Goal: Task Accomplishment & Management: Manage account settings

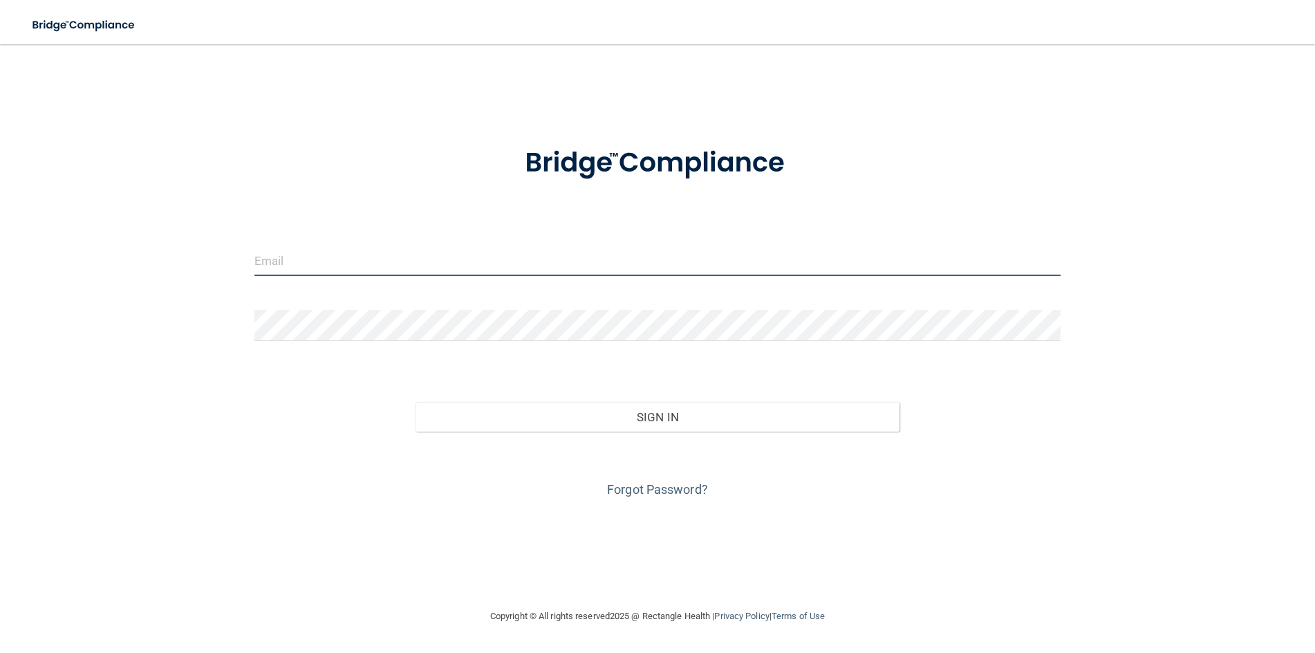
type input "[EMAIL_ADDRESS][DOMAIN_NAME]"
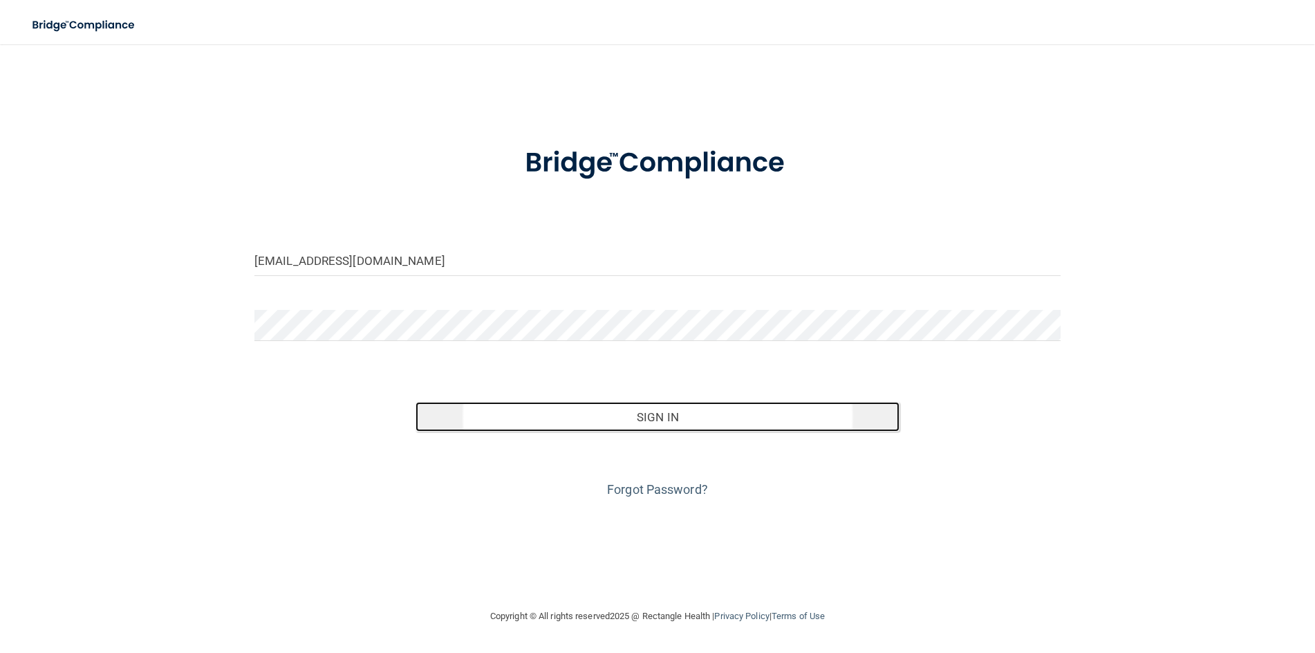
click at [652, 414] on button "Sign In" at bounding box center [657, 417] width 484 height 30
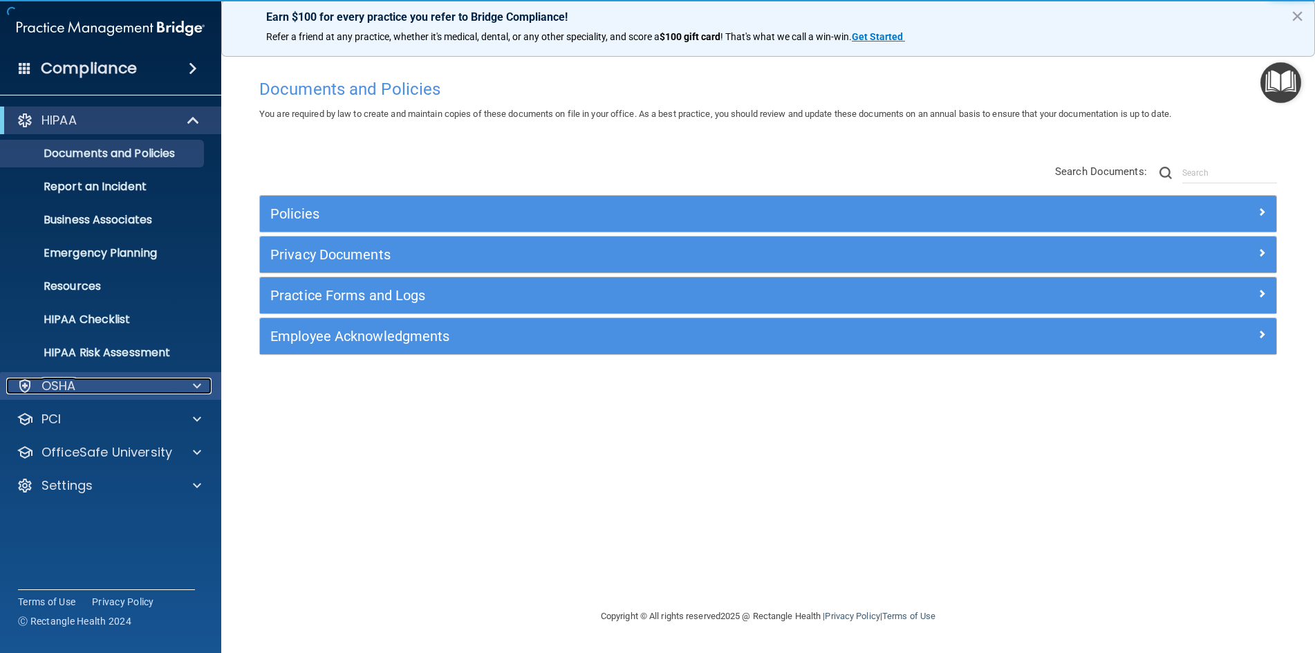
click at [76, 387] on div "OSHA" at bounding box center [91, 385] width 171 height 17
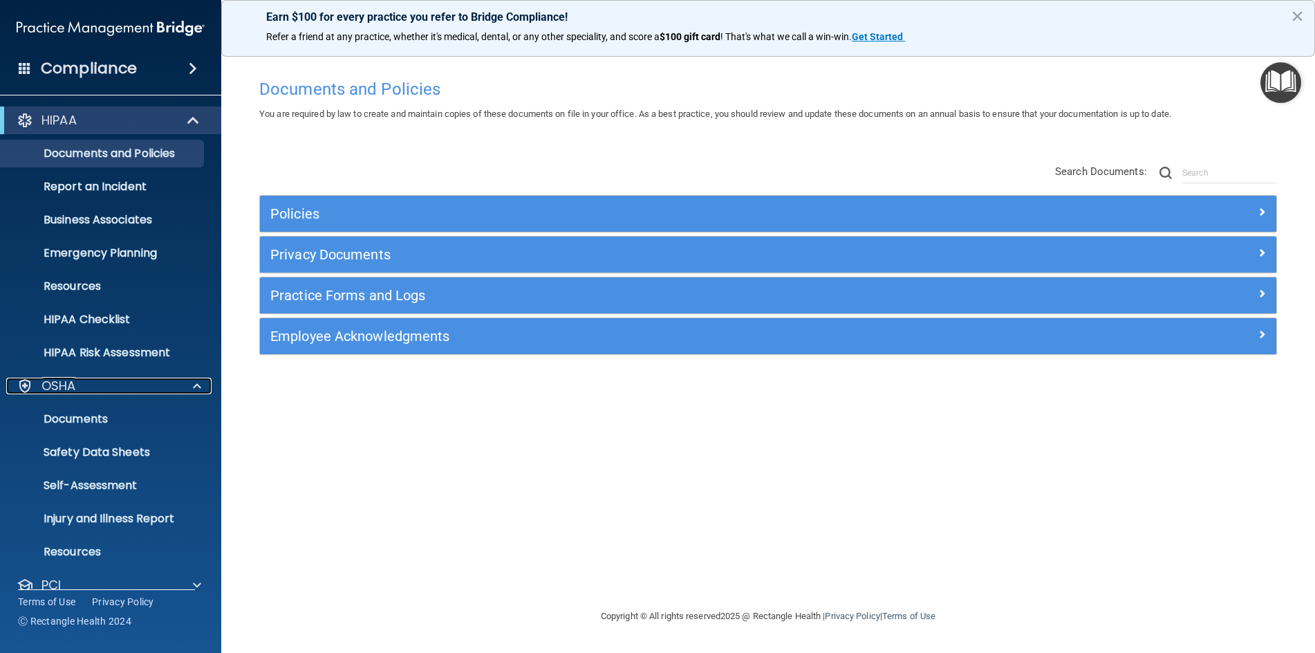
scroll to position [86, 0]
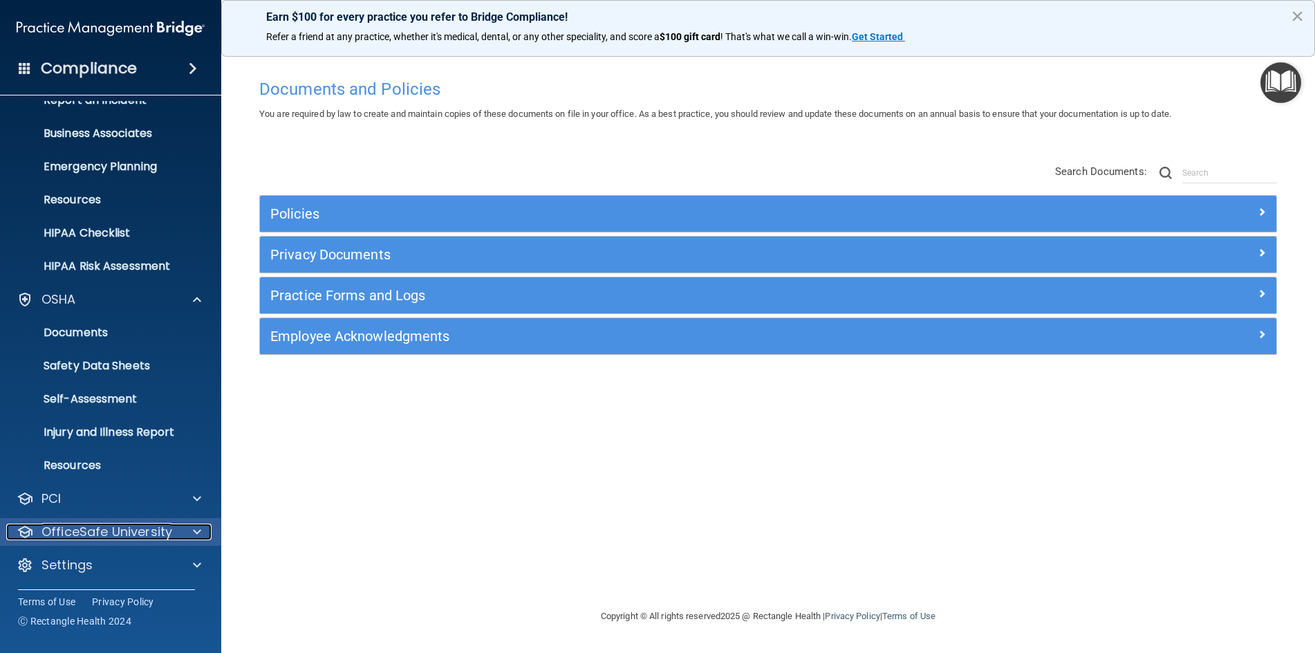
click at [196, 533] on span at bounding box center [197, 531] width 8 height 17
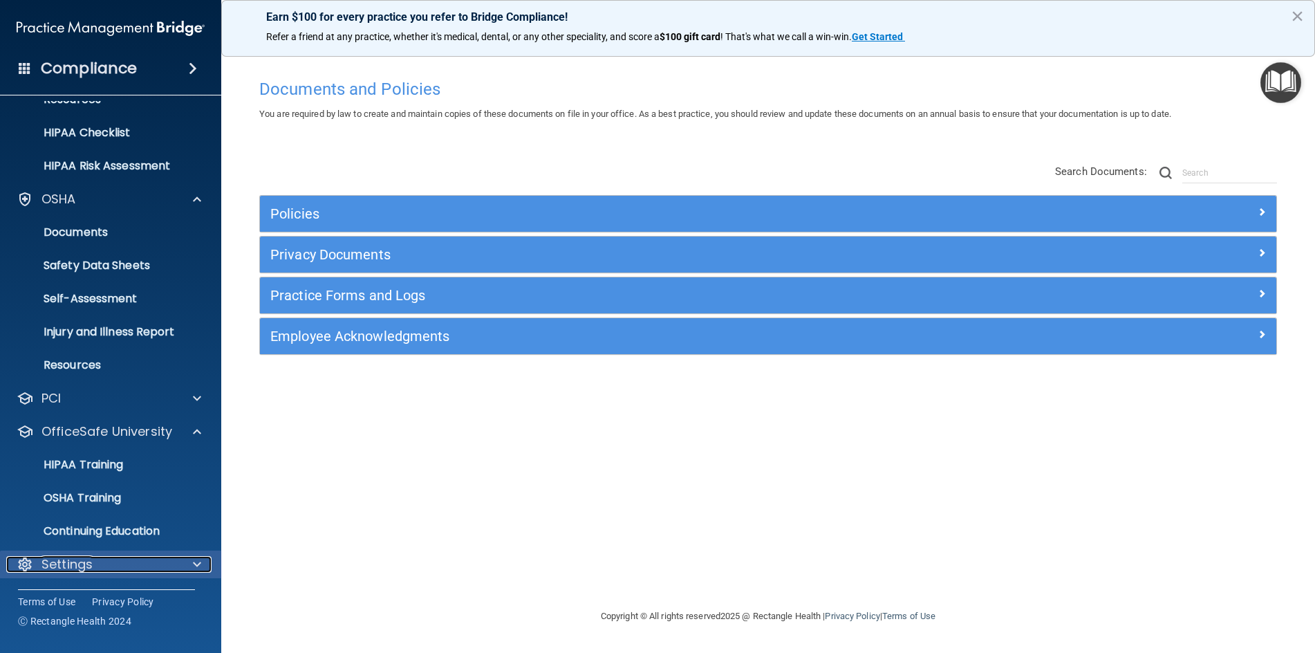
click at [73, 562] on p "Settings" at bounding box center [66, 564] width 51 height 17
click at [194, 563] on span at bounding box center [197, 564] width 8 height 17
click at [109, 529] on p "Continuing Education" at bounding box center [103, 531] width 189 height 14
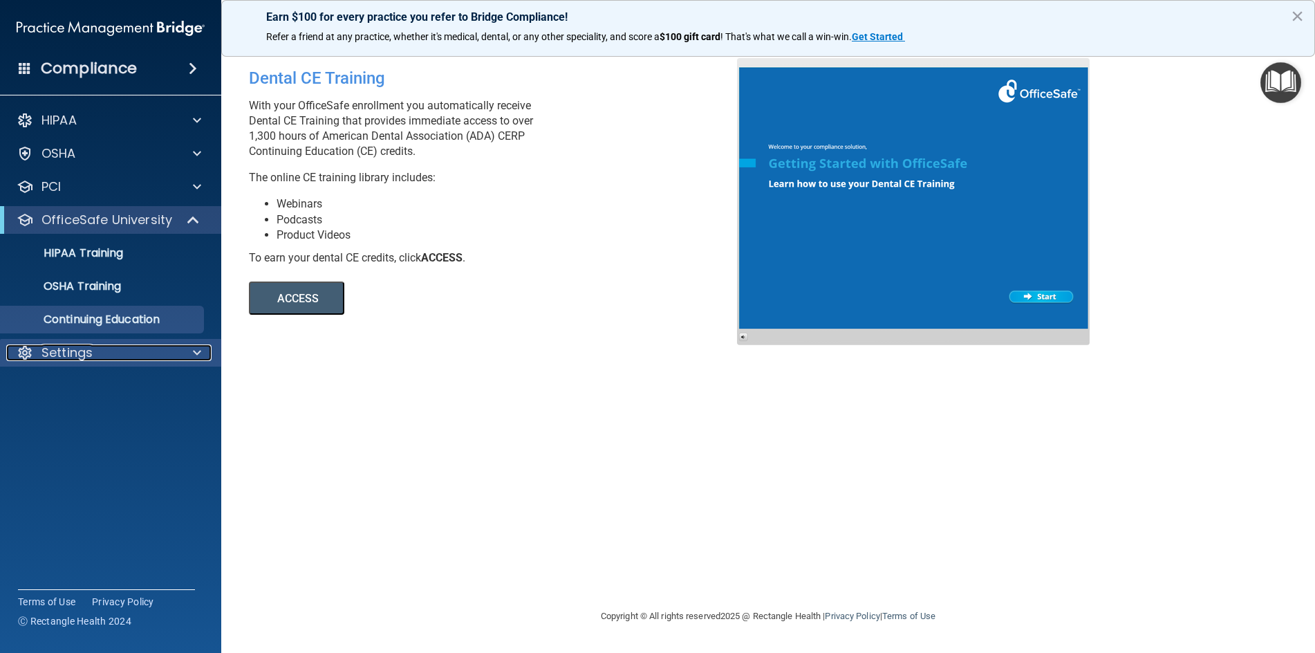
click at [193, 353] on span at bounding box center [197, 352] width 8 height 17
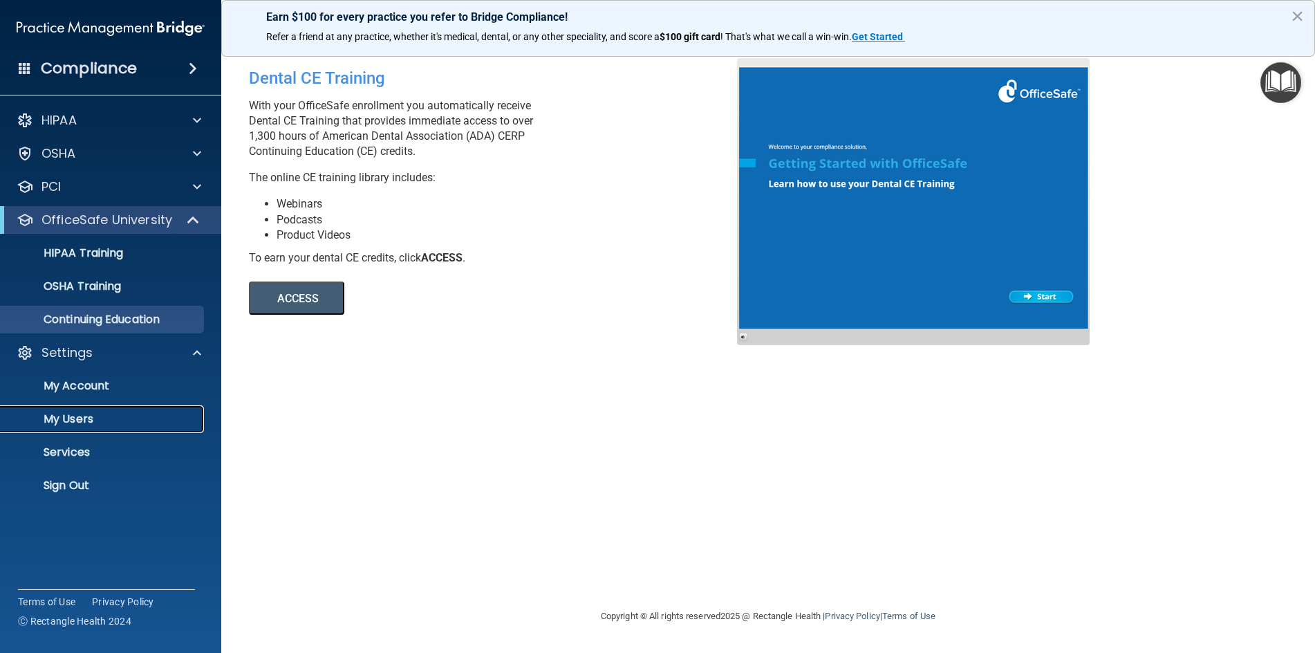
click at [81, 418] on p "My Users" at bounding box center [103, 419] width 189 height 14
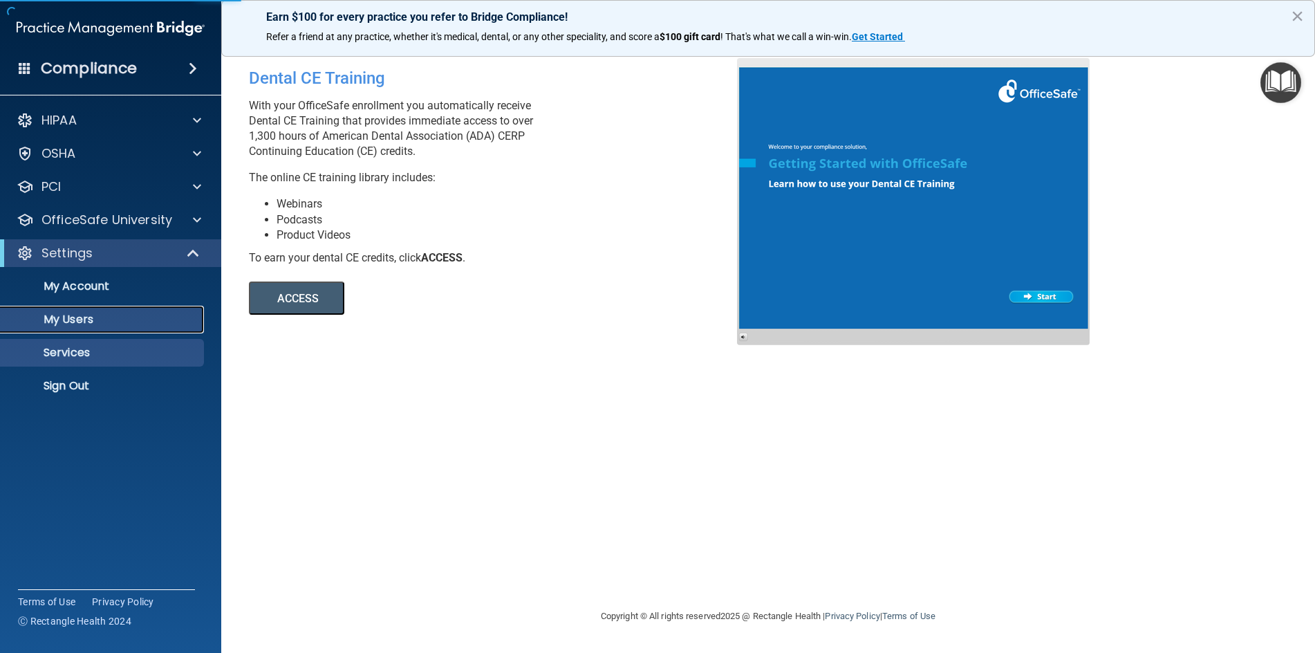
select select "20"
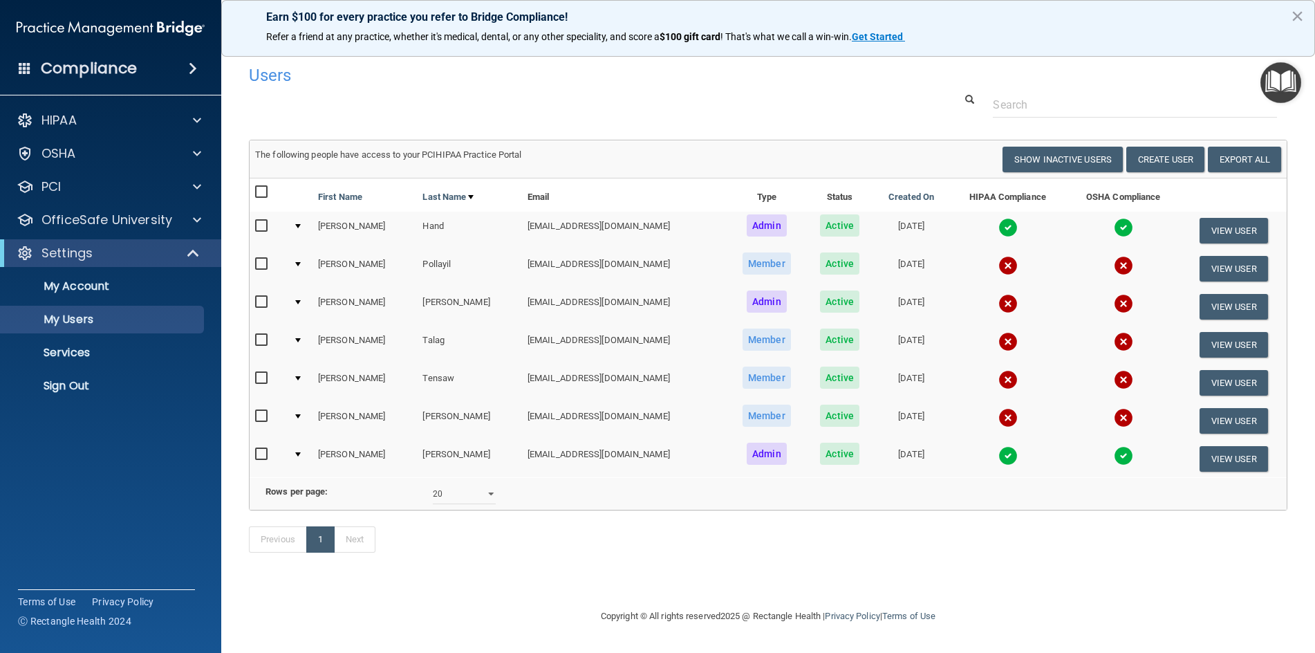
click at [304, 452] on td at bounding box center [300, 458] width 25 height 37
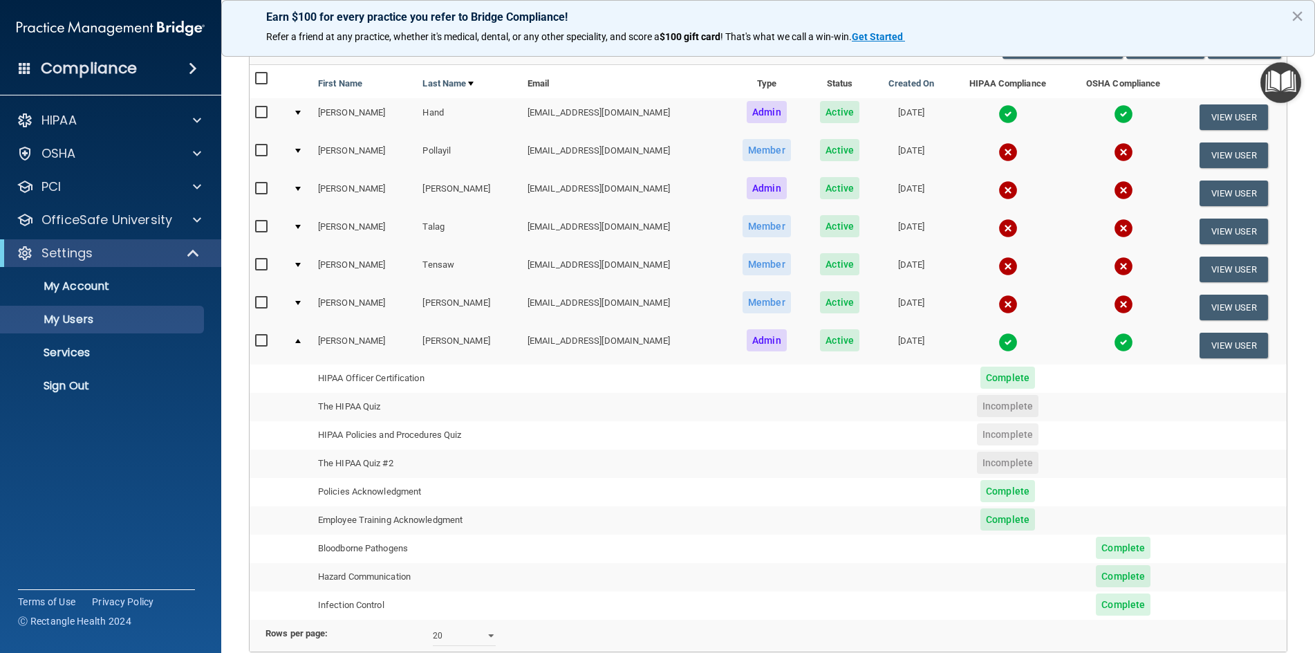
scroll to position [44, 0]
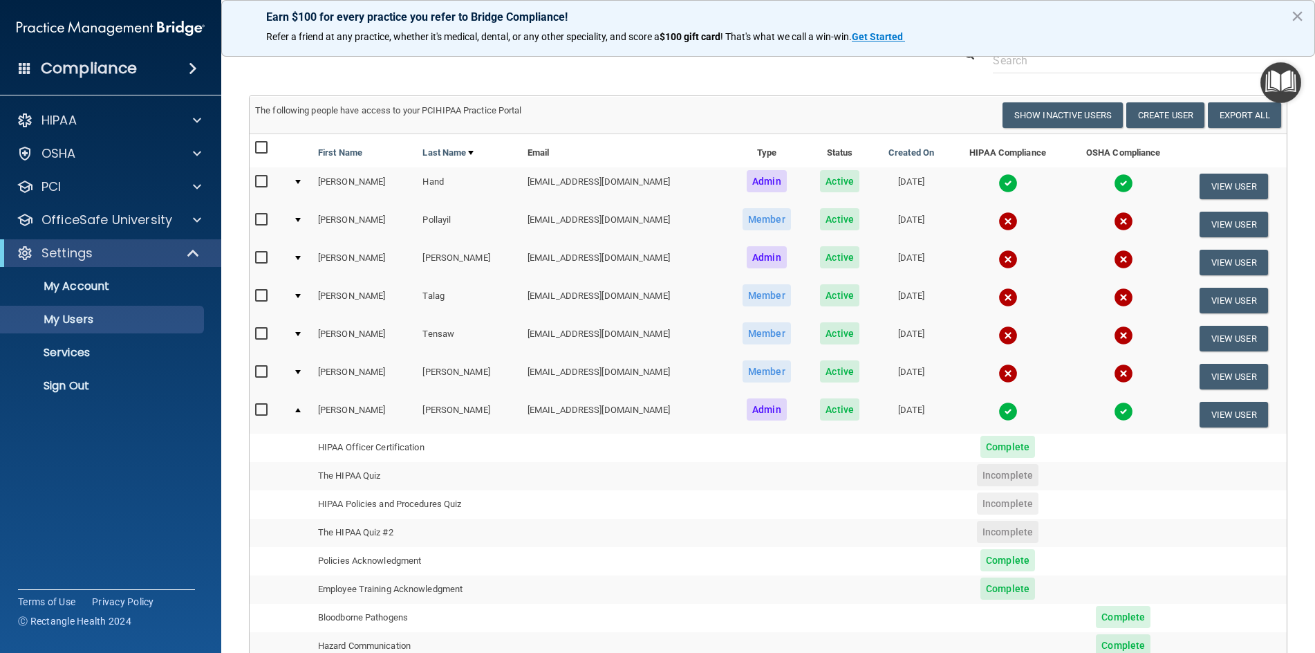
click at [268, 406] on input "checkbox" at bounding box center [263, 409] width 16 height 11
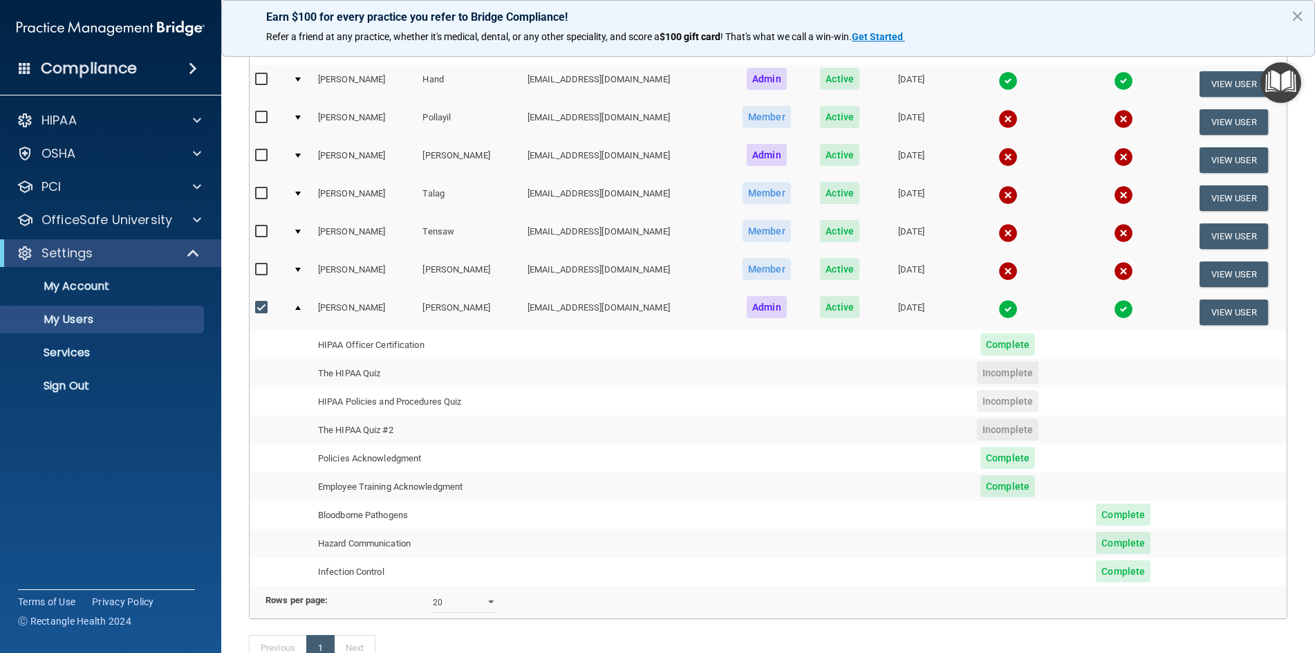
scroll to position [127, 0]
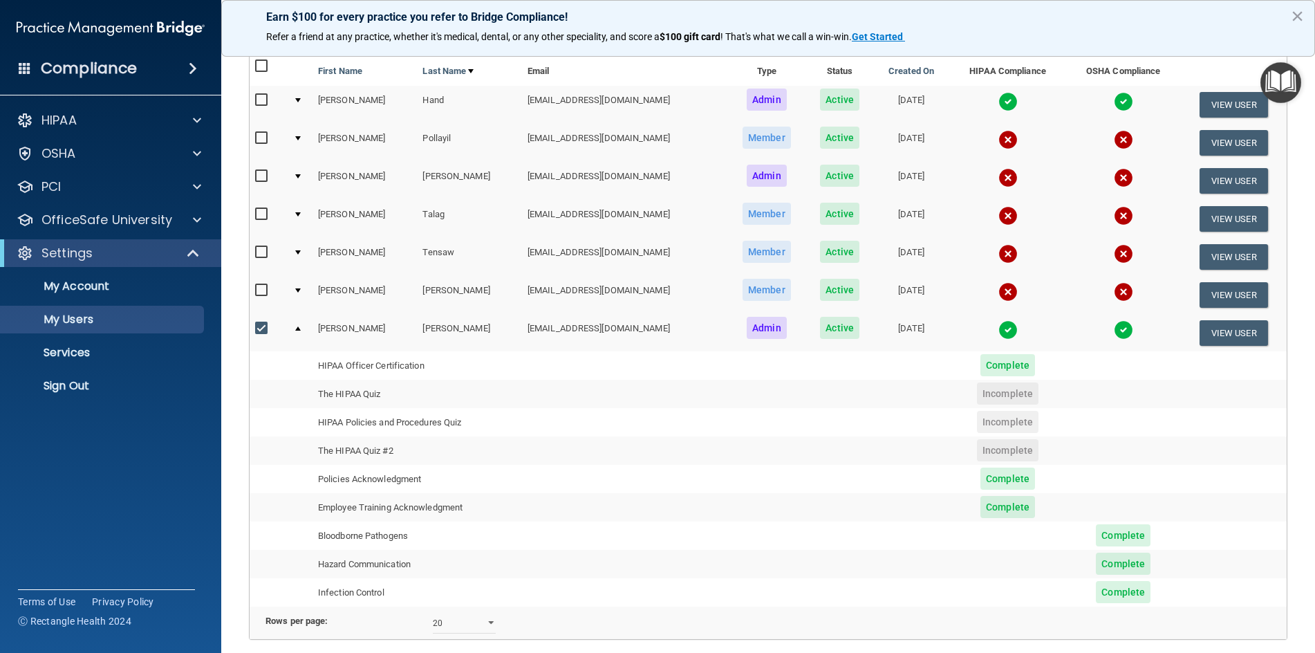
click at [262, 329] on input "checkbox" at bounding box center [263, 328] width 16 height 11
checkbox input "false"
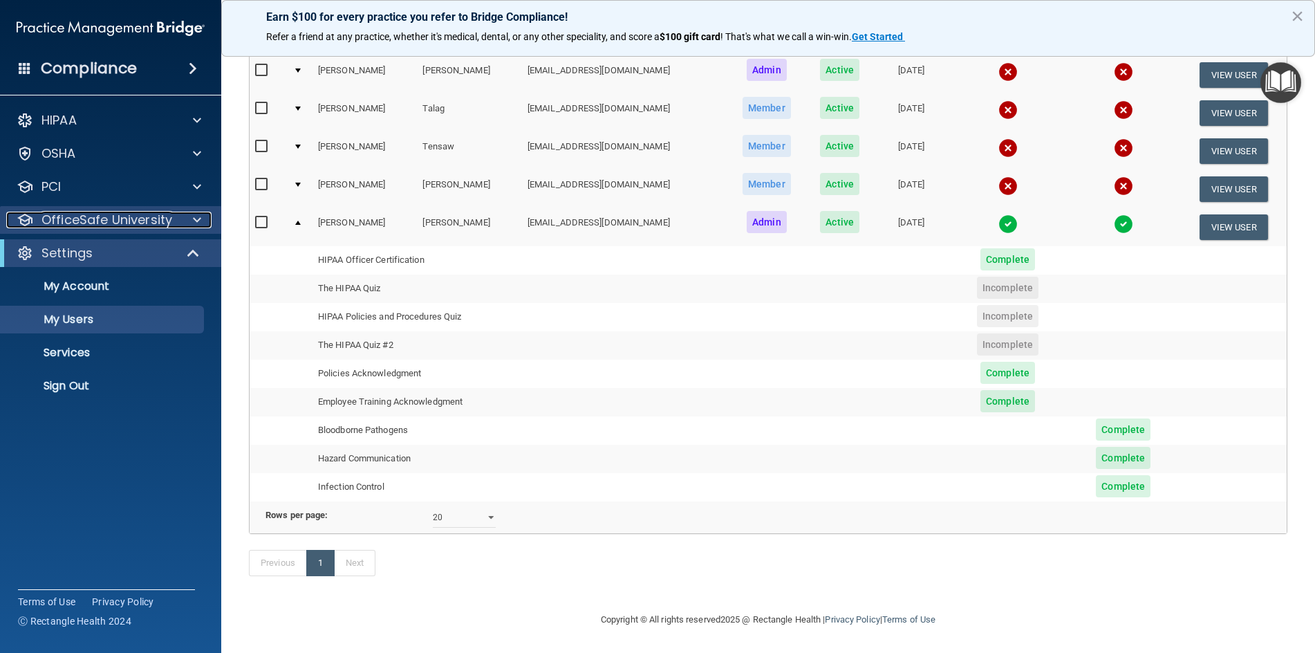
click at [128, 221] on p "OfficeSafe University" at bounding box center [106, 220] width 131 height 17
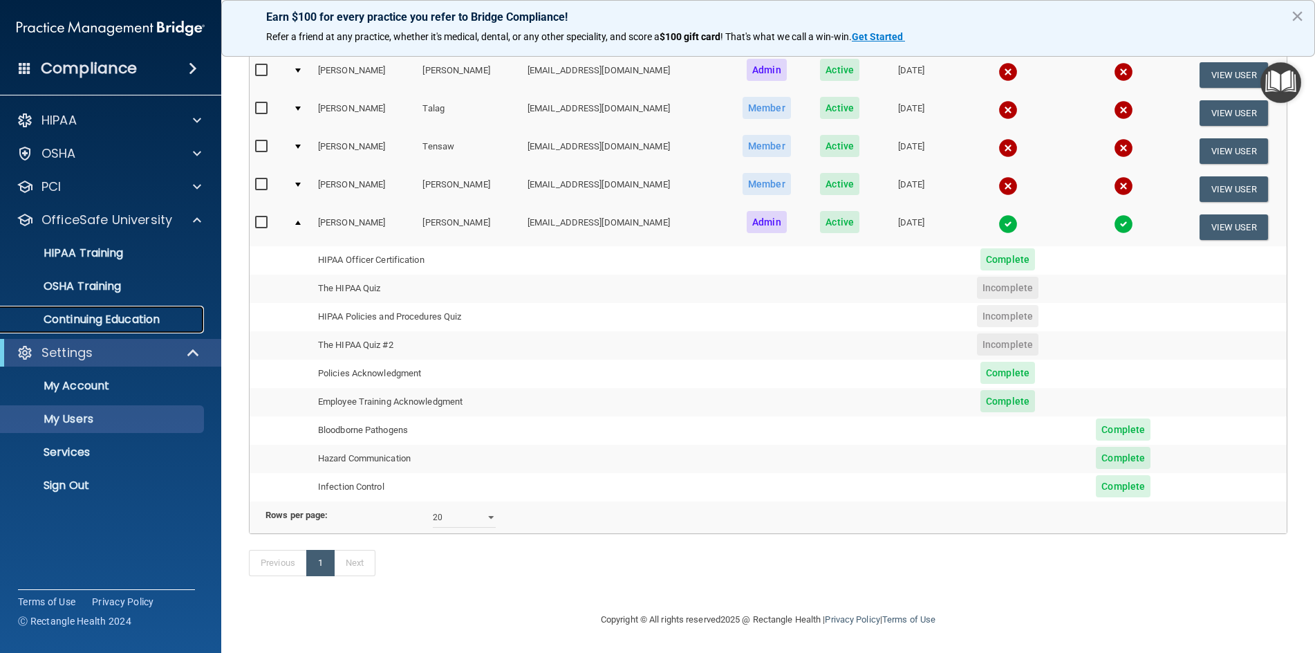
click at [131, 319] on p "Continuing Education" at bounding box center [103, 319] width 189 height 14
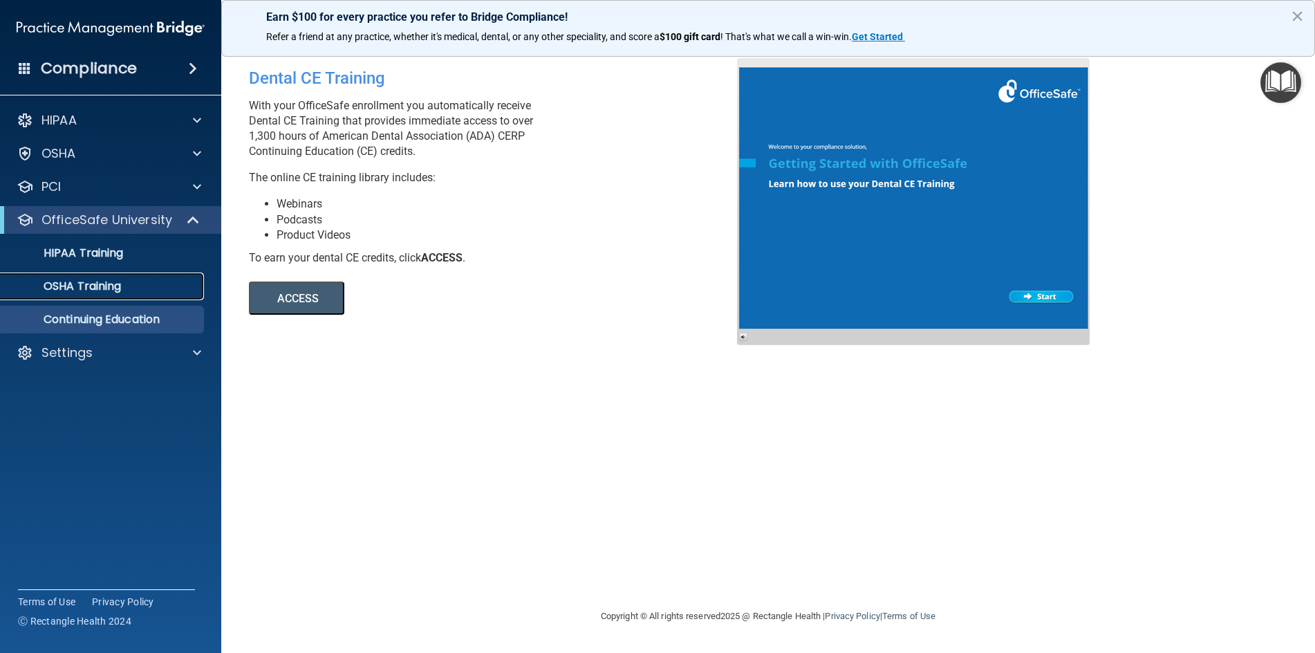
click at [95, 283] on p "OSHA Training" at bounding box center [65, 286] width 112 height 14
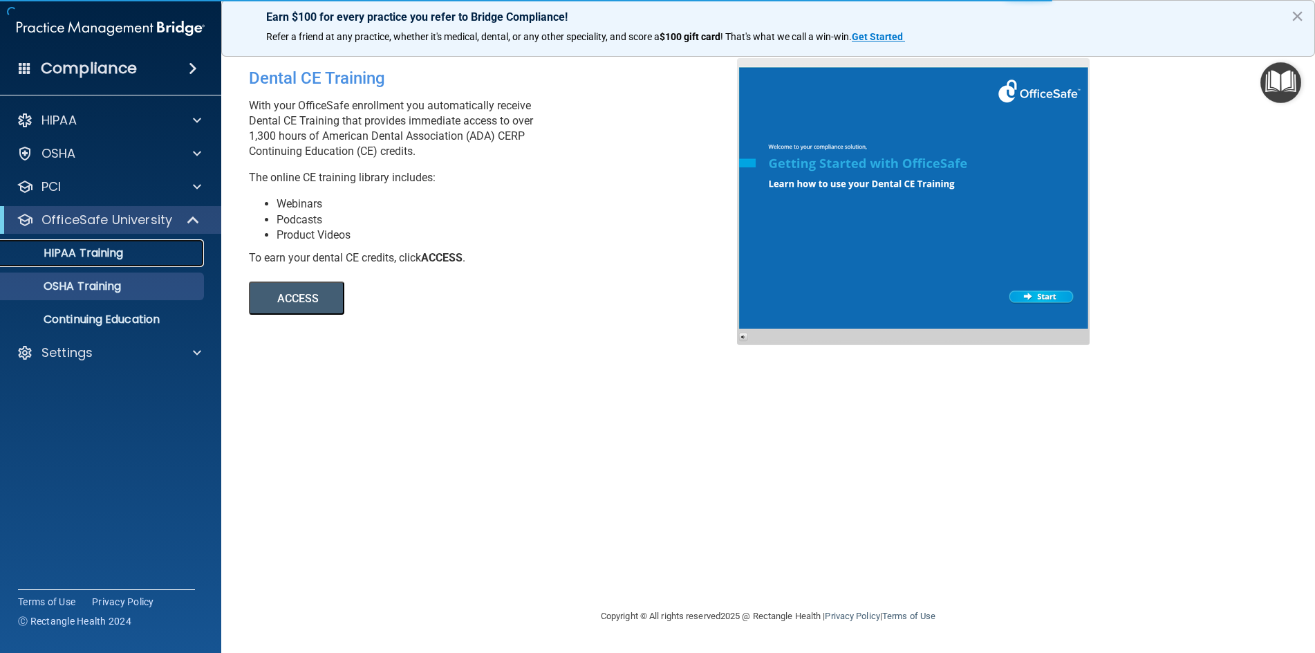
click at [101, 258] on p "HIPAA Training" at bounding box center [66, 253] width 114 height 14
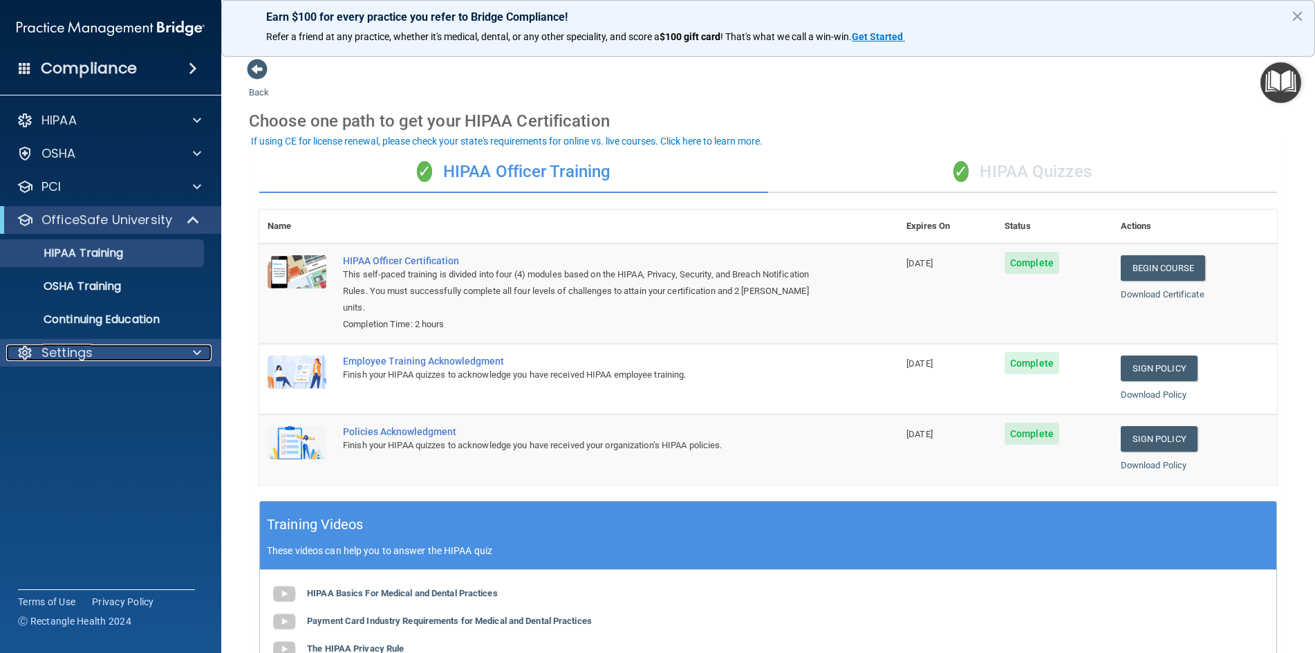
click at [73, 351] on p "Settings" at bounding box center [66, 352] width 51 height 17
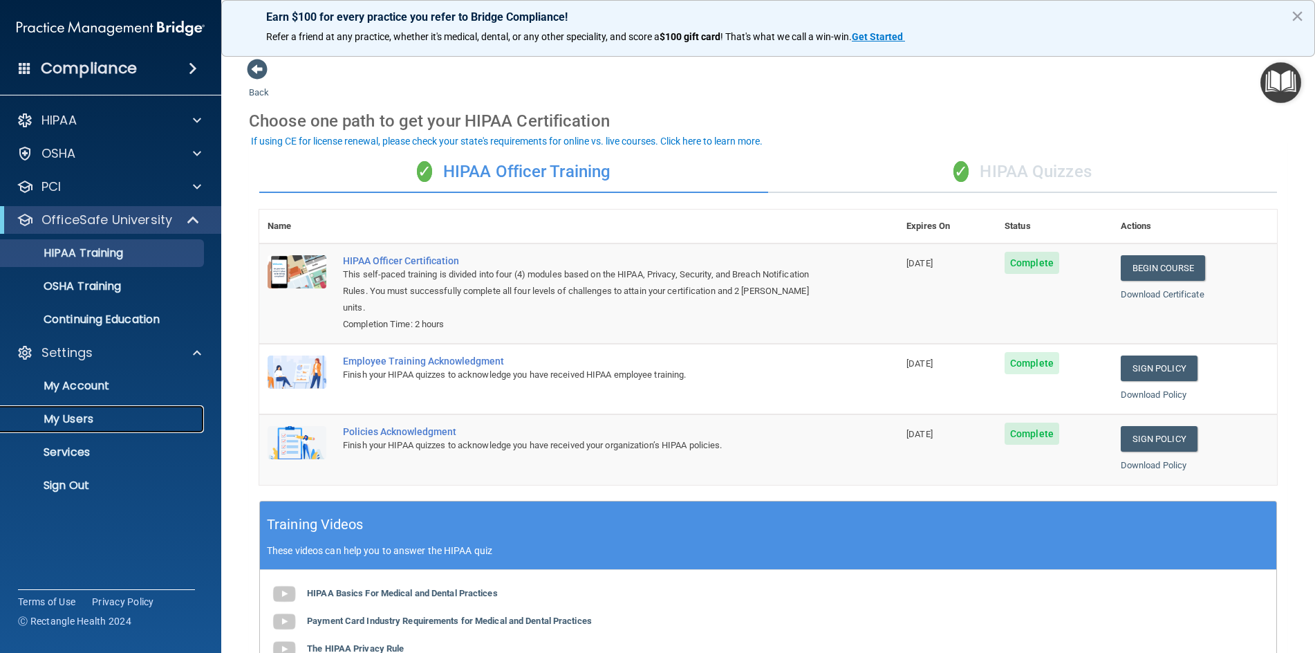
click at [70, 415] on p "My Users" at bounding box center [103, 419] width 189 height 14
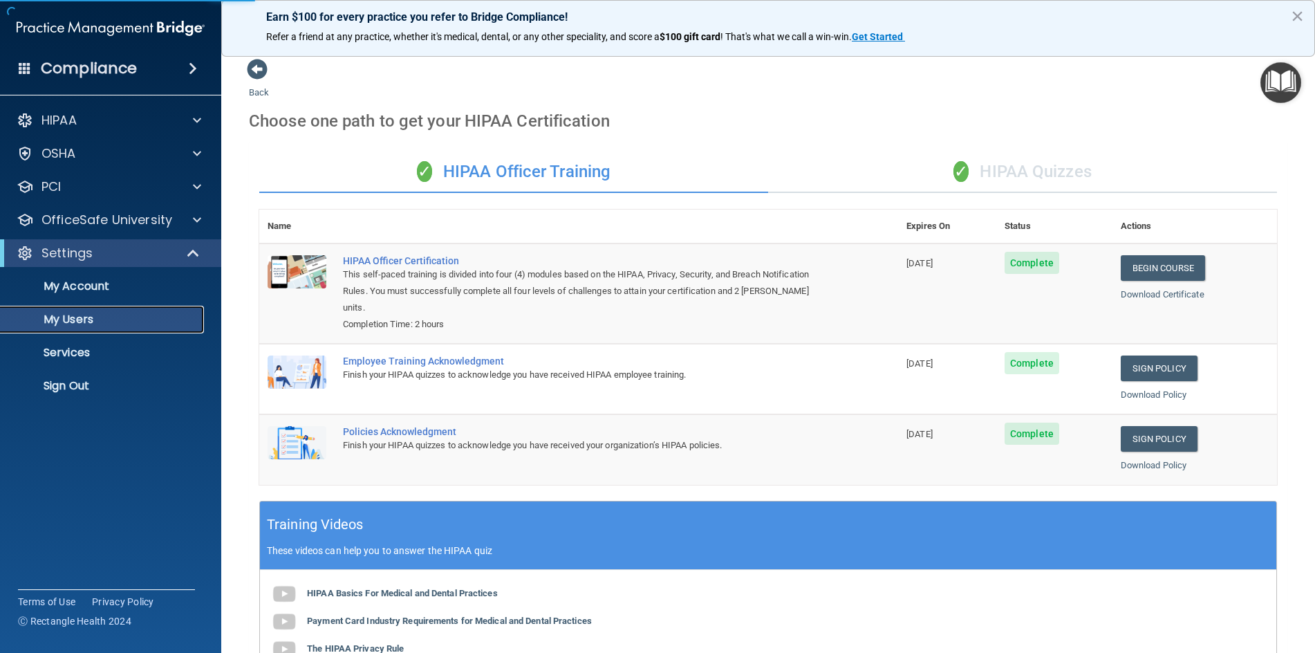
select select "20"
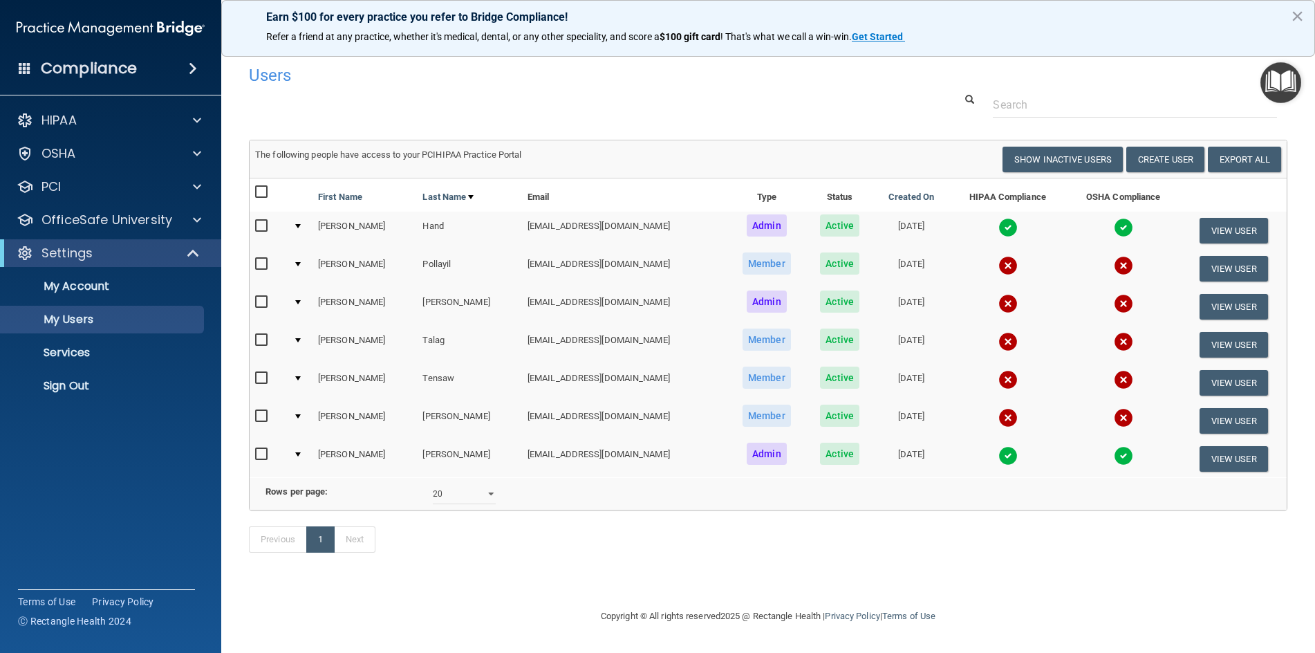
click at [304, 455] on td at bounding box center [300, 458] width 25 height 37
click at [301, 454] on div at bounding box center [298, 454] width 6 height 4
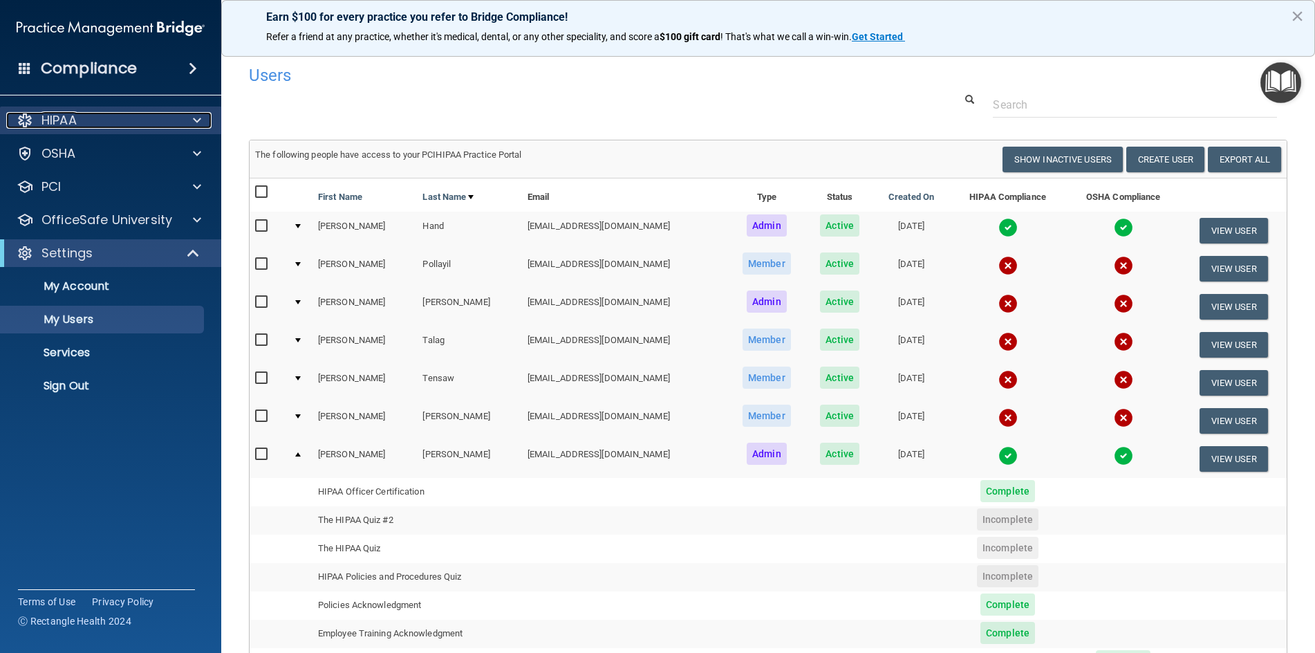
click at [85, 123] on div "HIPAA" at bounding box center [91, 120] width 171 height 17
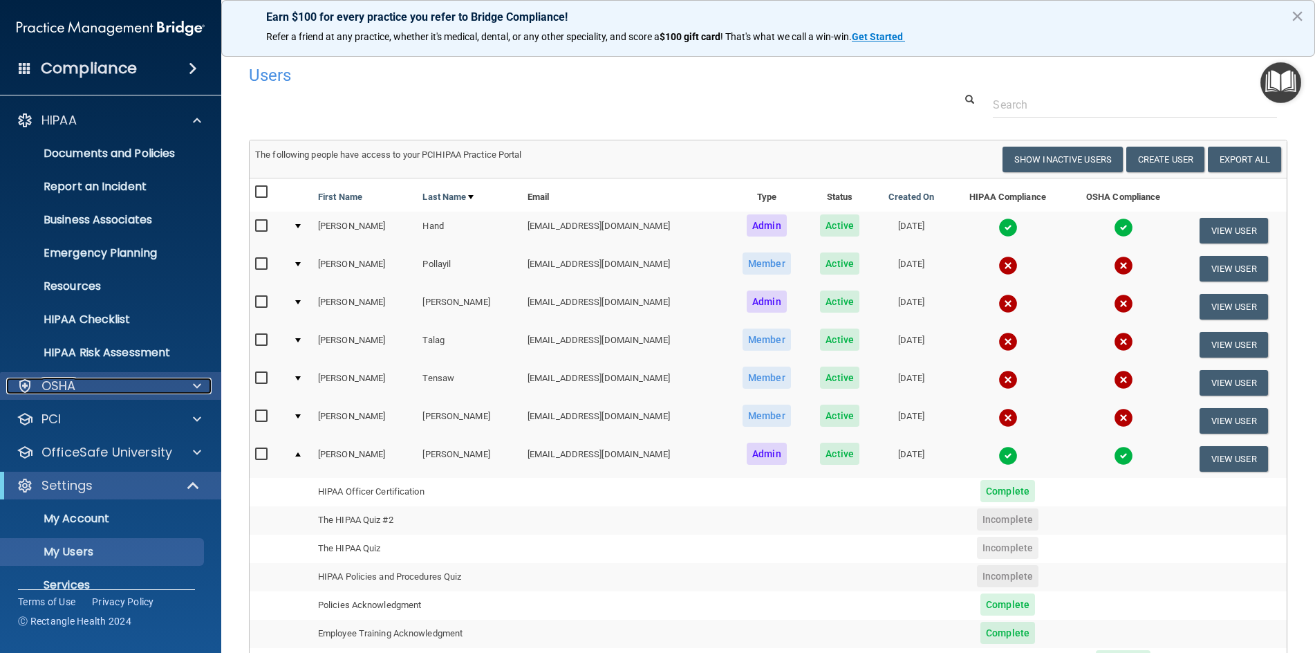
click at [97, 386] on div "OSHA" at bounding box center [91, 385] width 171 height 17
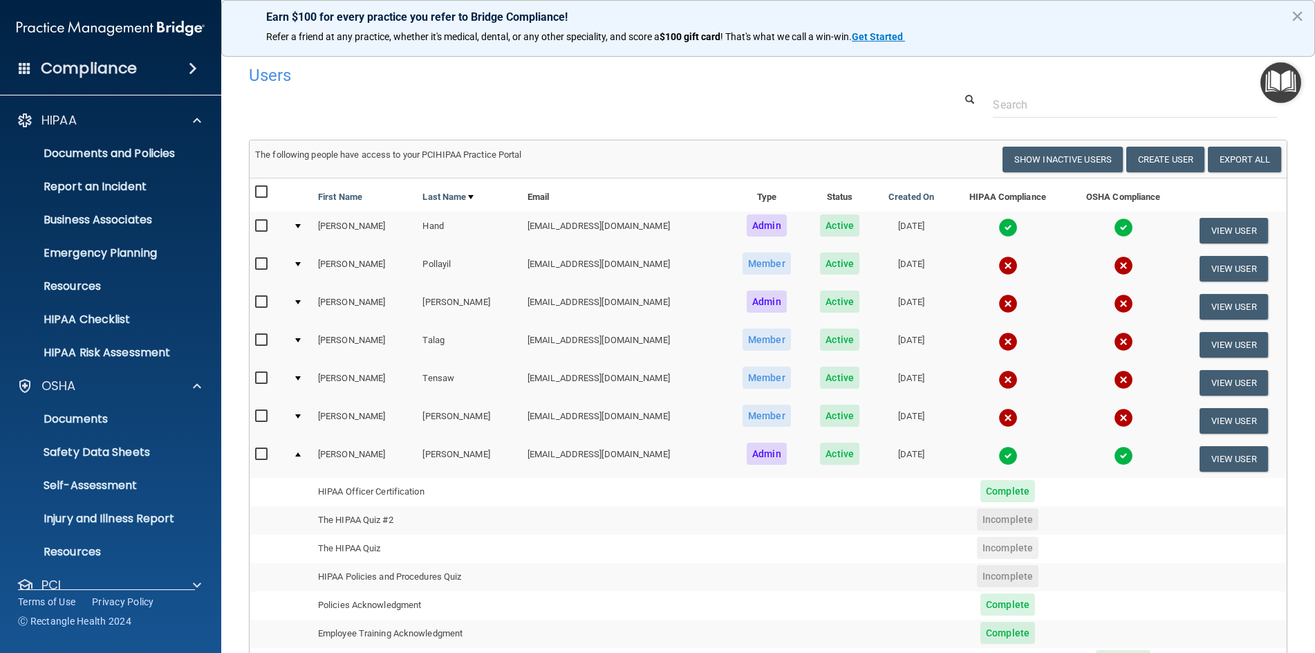
click at [419, 86] on div "Users" at bounding box center [547, 75] width 618 height 34
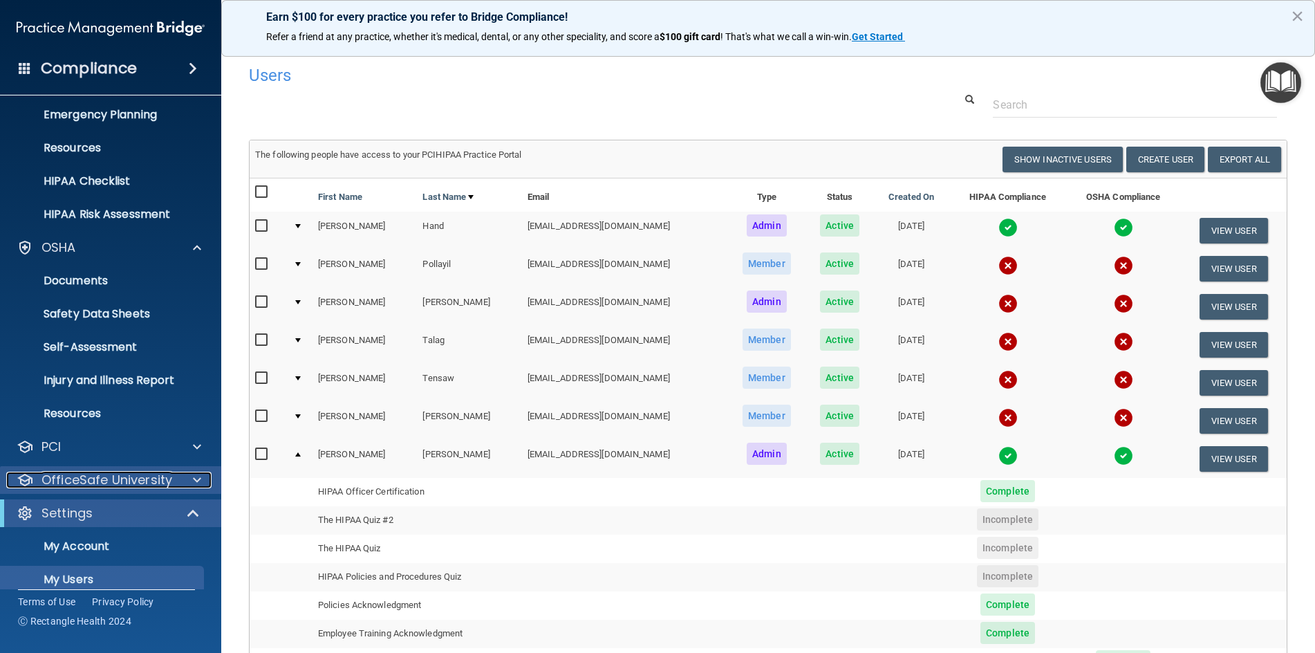
click at [129, 474] on p "OfficeSafe University" at bounding box center [106, 479] width 131 height 17
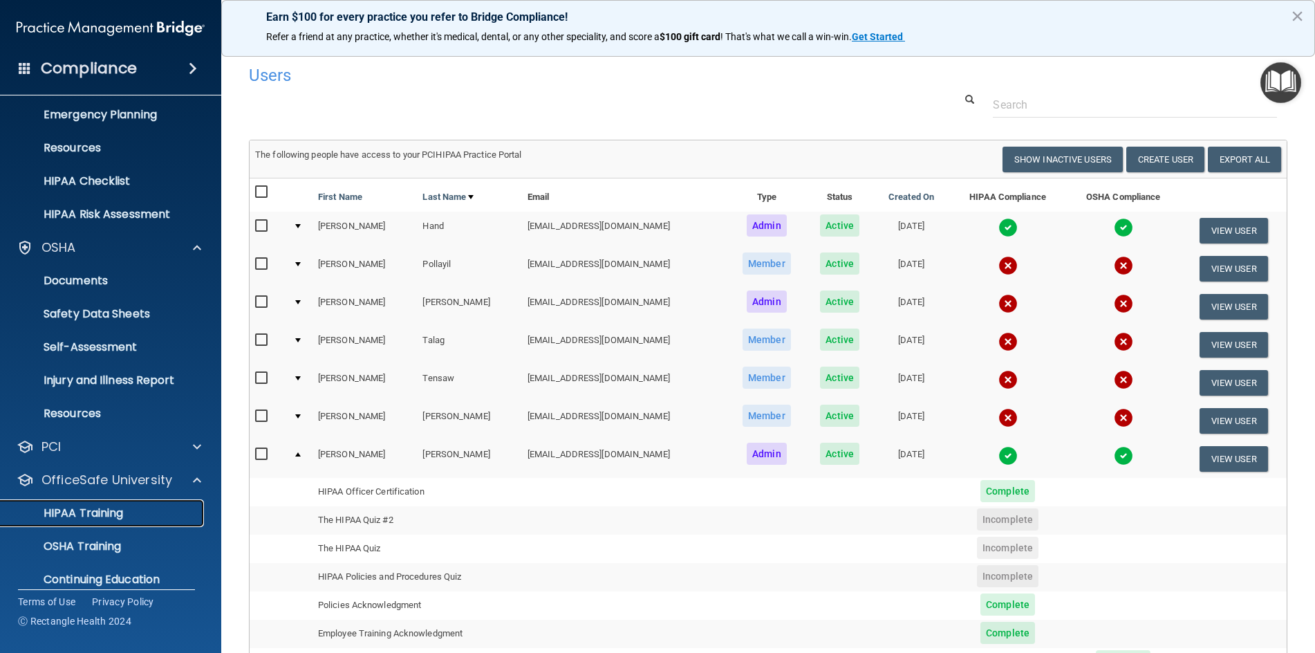
click at [98, 514] on p "HIPAA Training" at bounding box center [66, 513] width 114 height 14
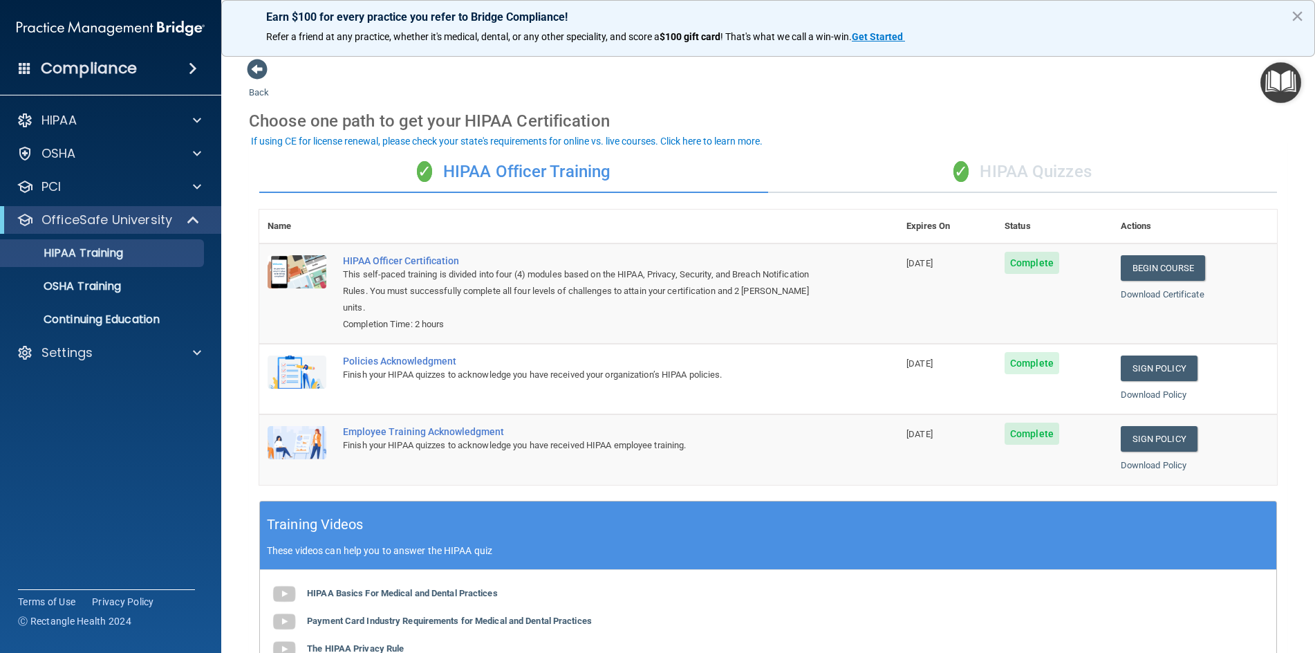
click at [1037, 176] on div "✓ HIPAA Quizzes" at bounding box center [1022, 171] width 509 height 41
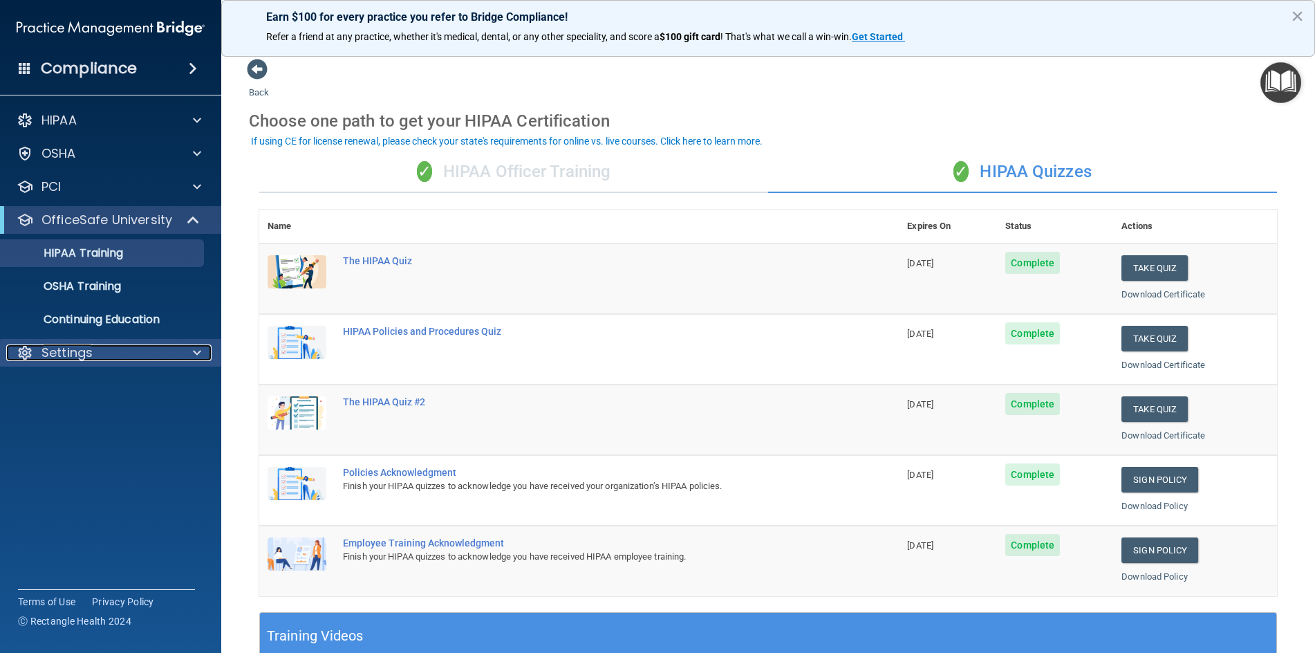
click at [73, 355] on p "Settings" at bounding box center [66, 352] width 51 height 17
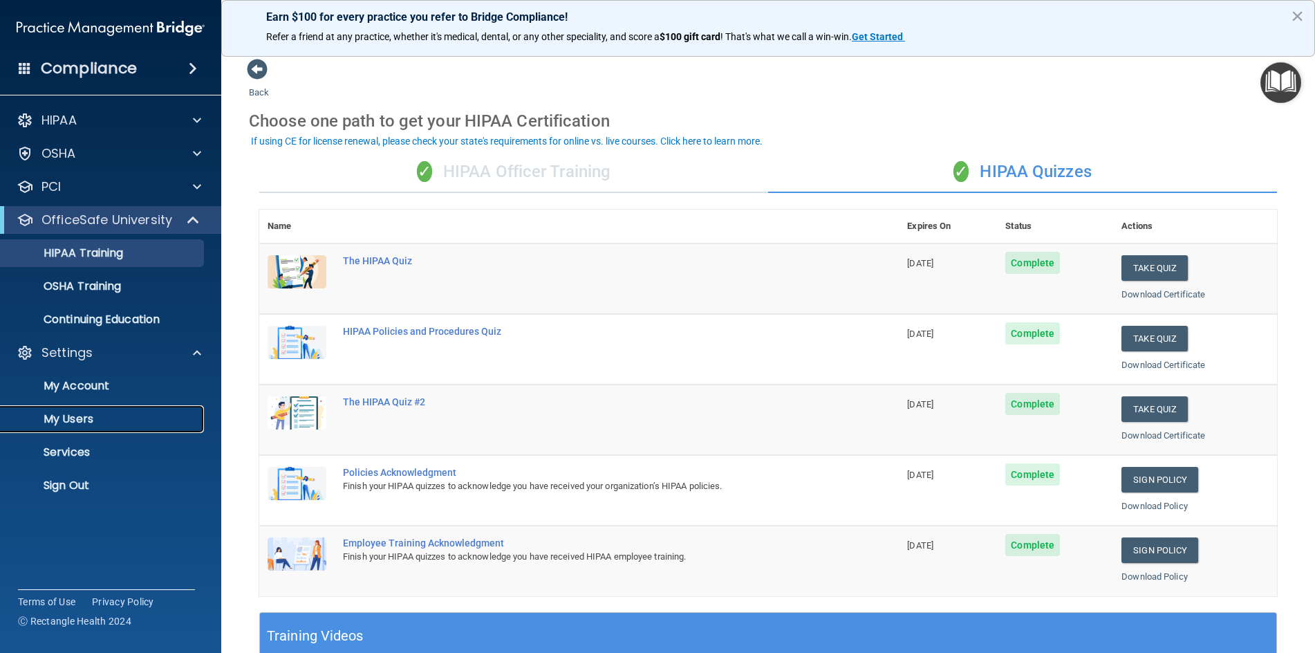
click at [84, 423] on p "My Users" at bounding box center [103, 419] width 189 height 14
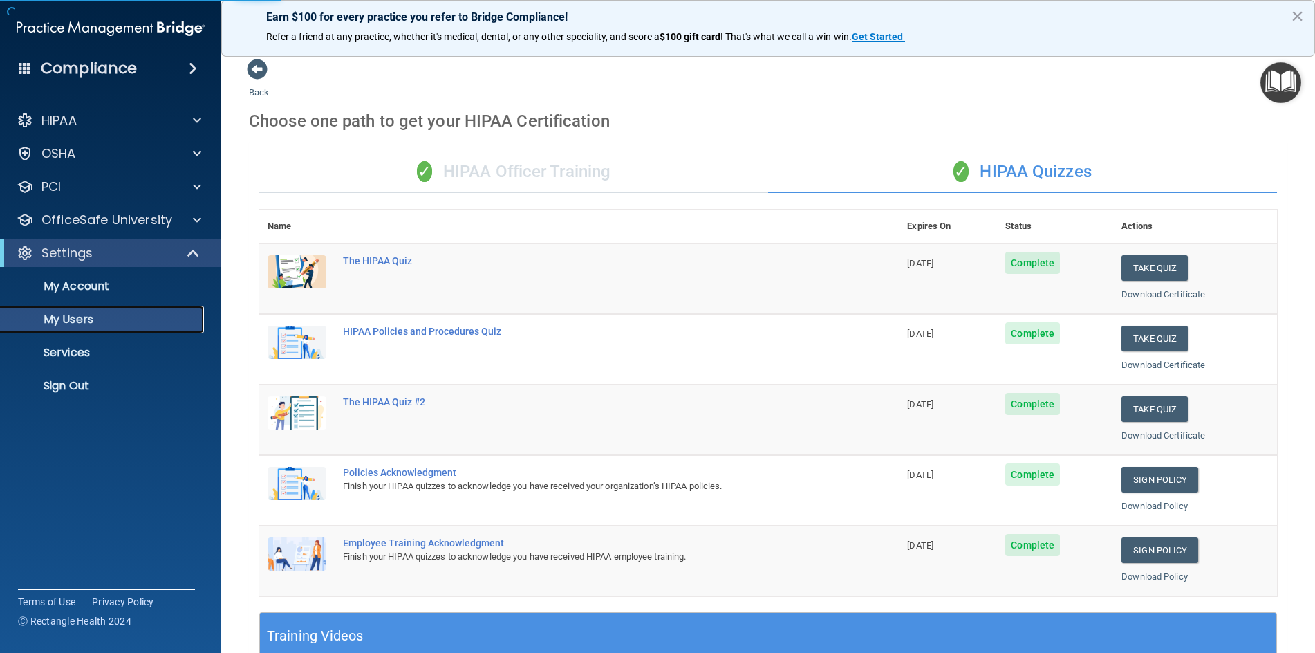
select select "20"
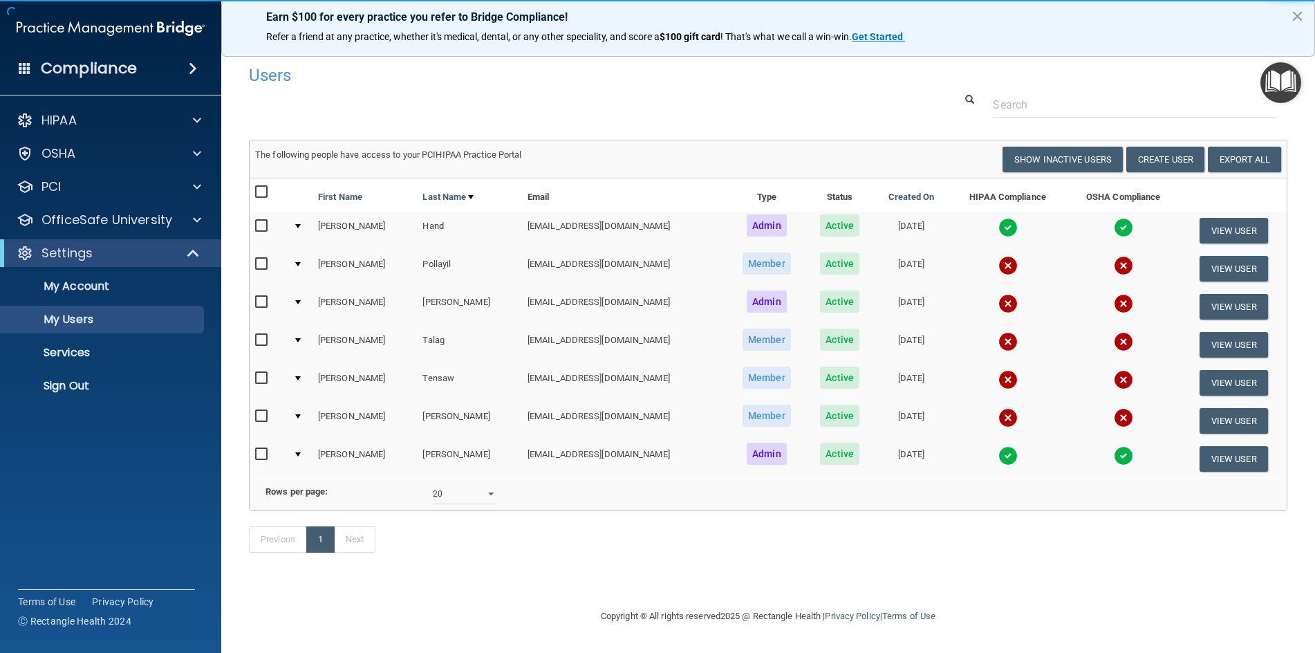
click at [301, 453] on div at bounding box center [298, 454] width 6 height 4
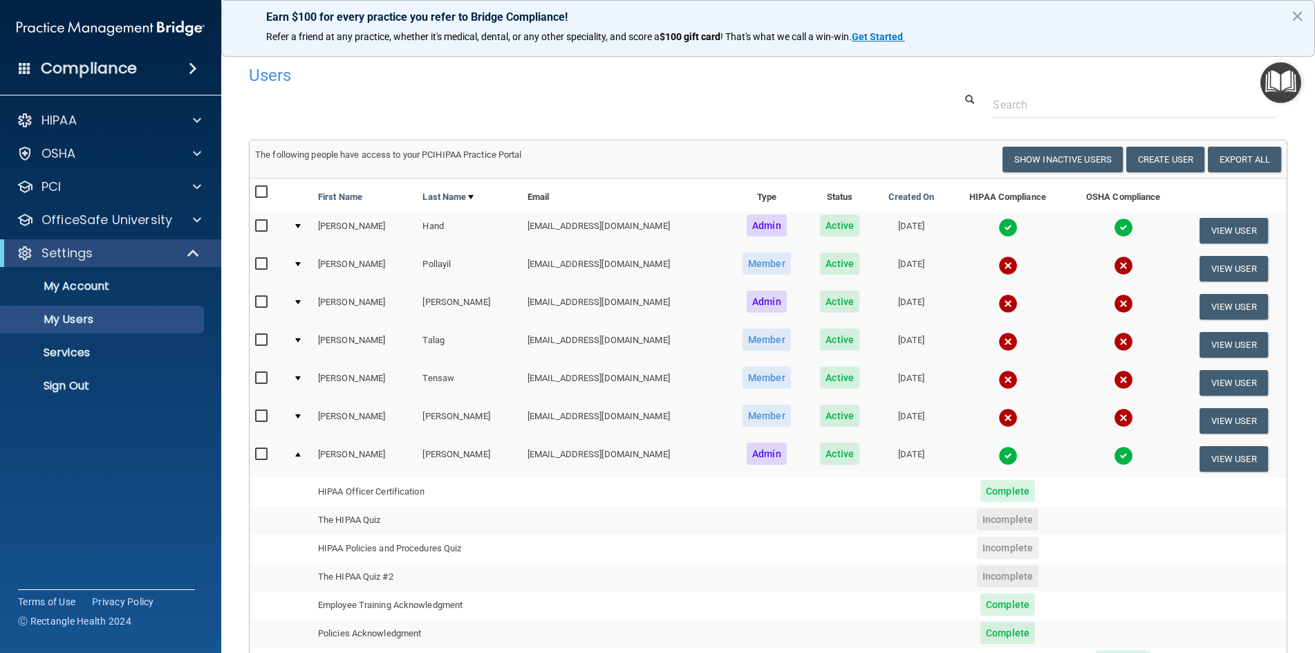
scroll to position [69, 0]
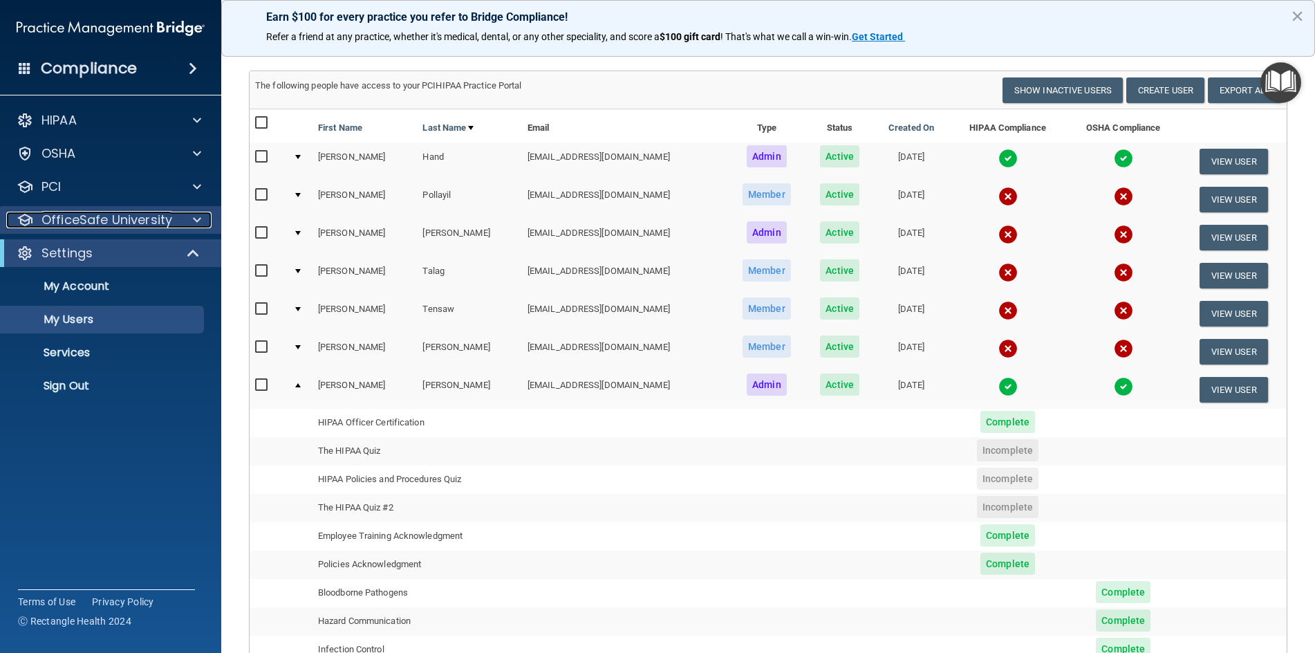
click at [100, 221] on p "OfficeSafe University" at bounding box center [106, 220] width 131 height 17
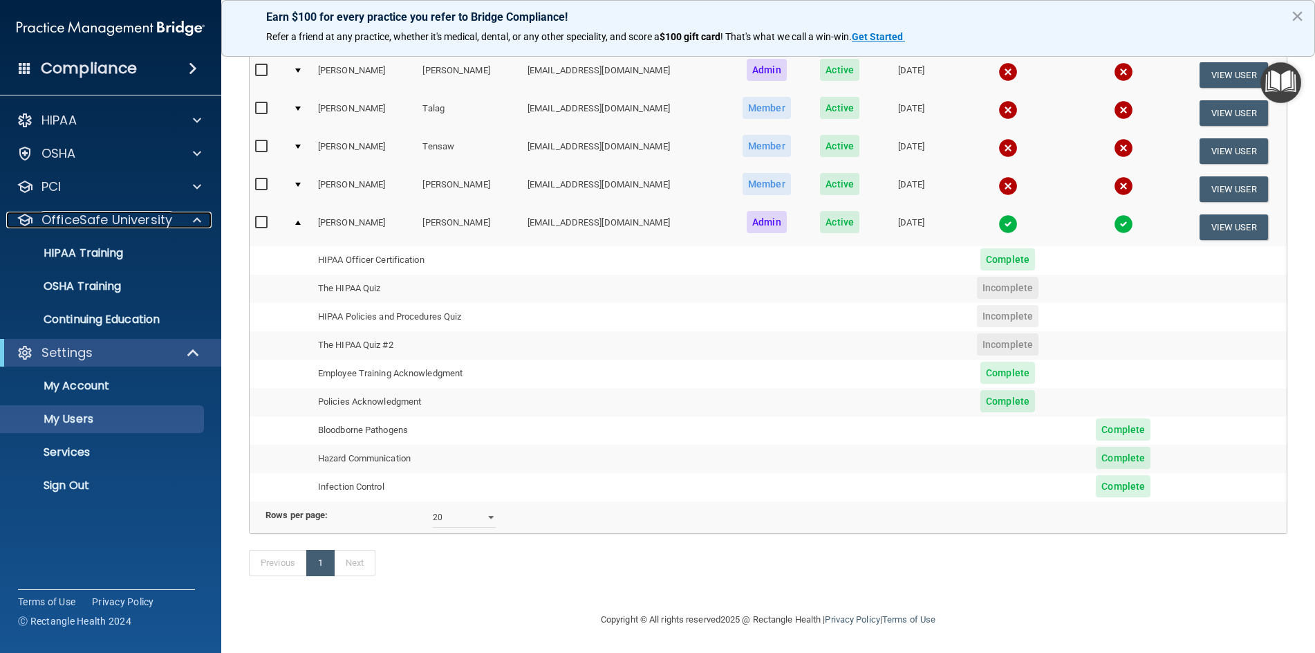
scroll to position [0, 0]
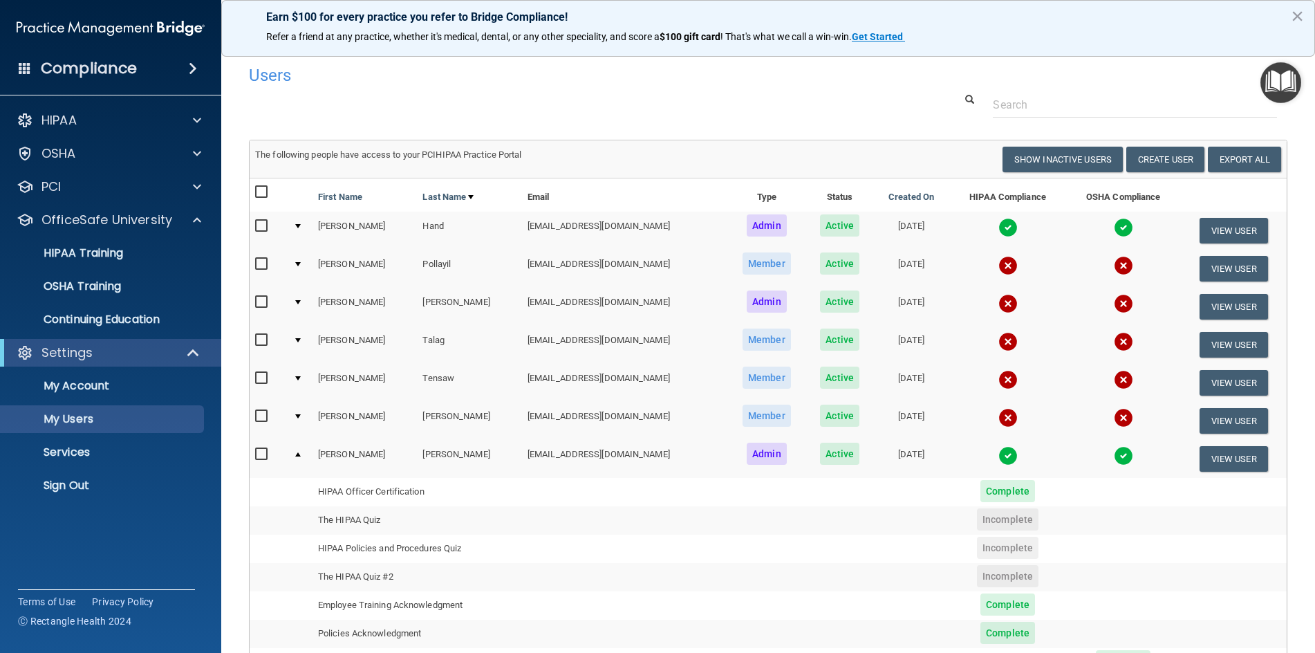
click at [301, 419] on td at bounding box center [300, 421] width 25 height 38
click at [297, 415] on div at bounding box center [298, 416] width 6 height 4
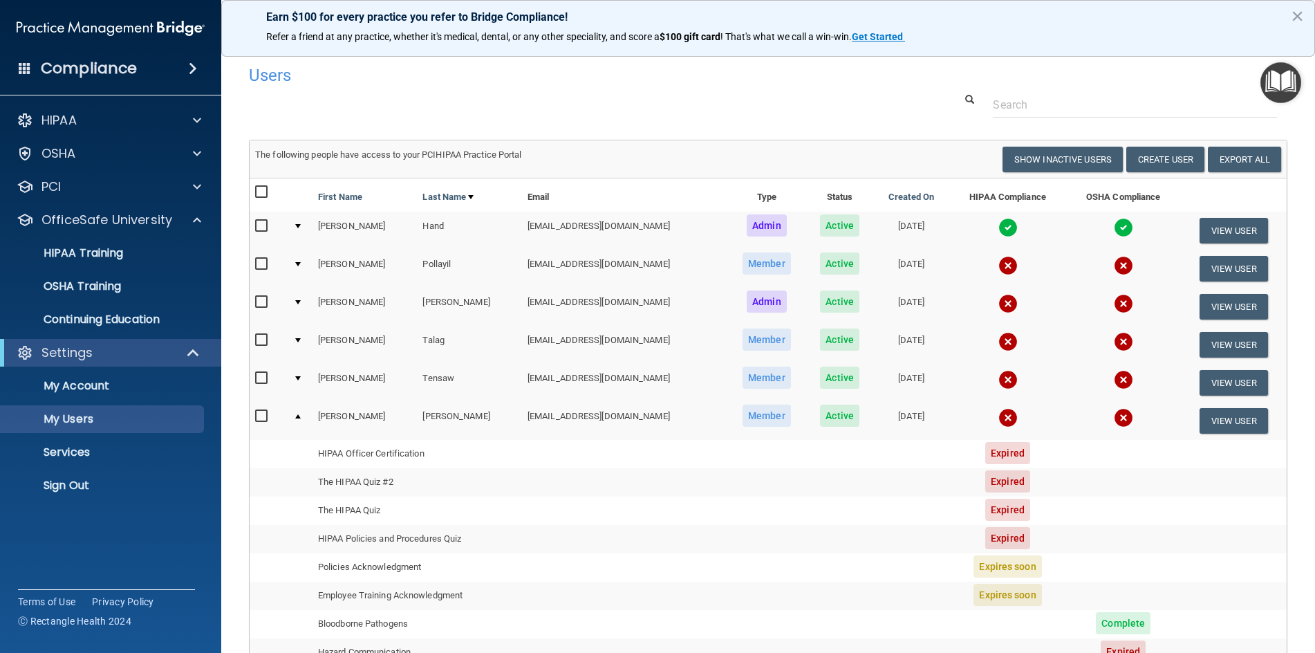
click at [299, 379] on div at bounding box center [298, 378] width 6 height 4
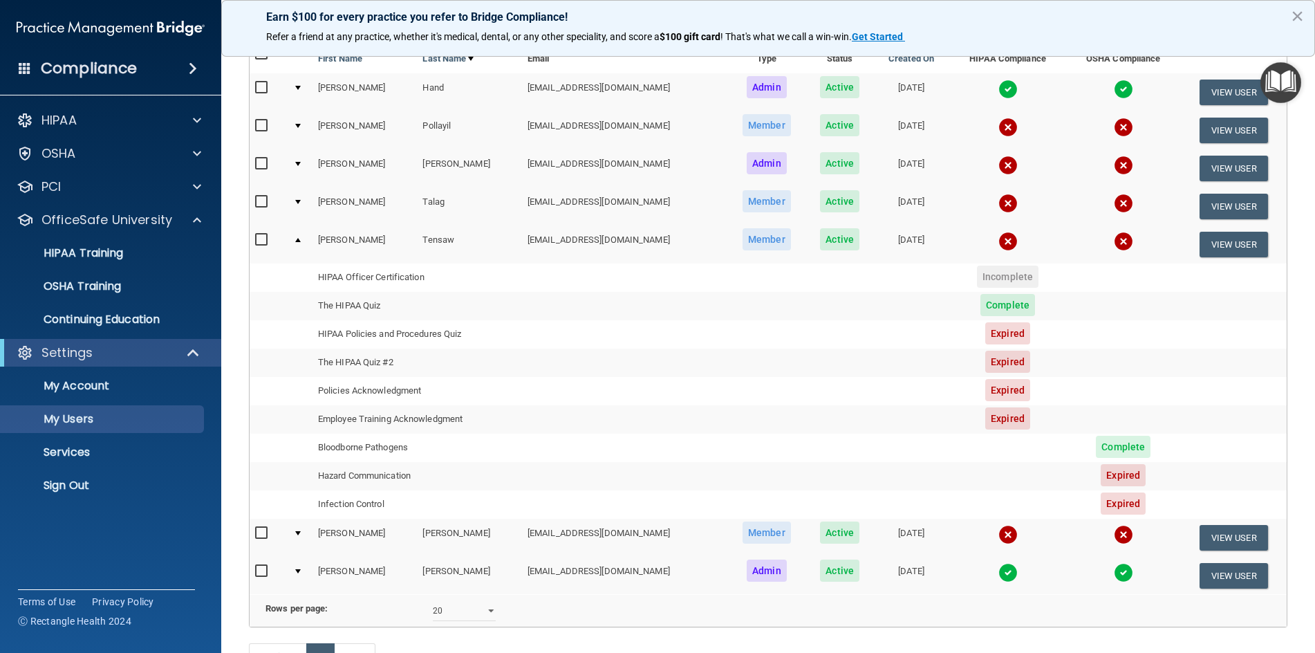
scroll to position [69, 0]
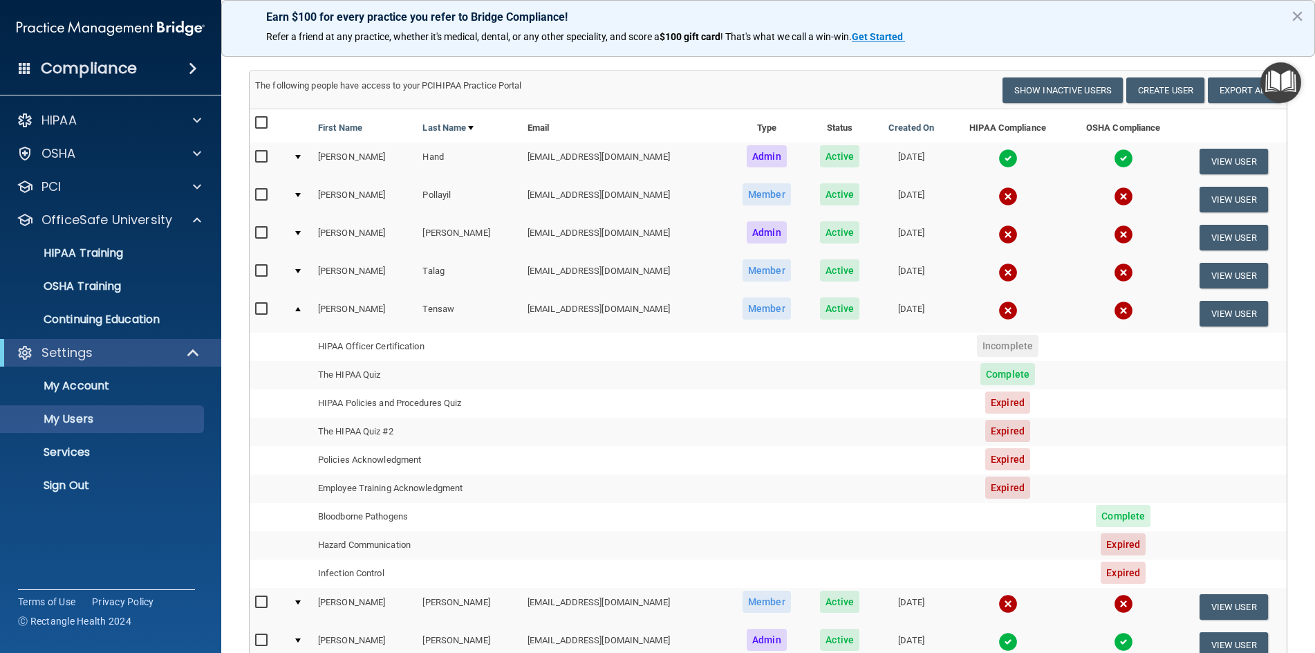
click at [302, 155] on td at bounding box center [300, 161] width 25 height 38
click at [299, 156] on div at bounding box center [298, 157] width 6 height 4
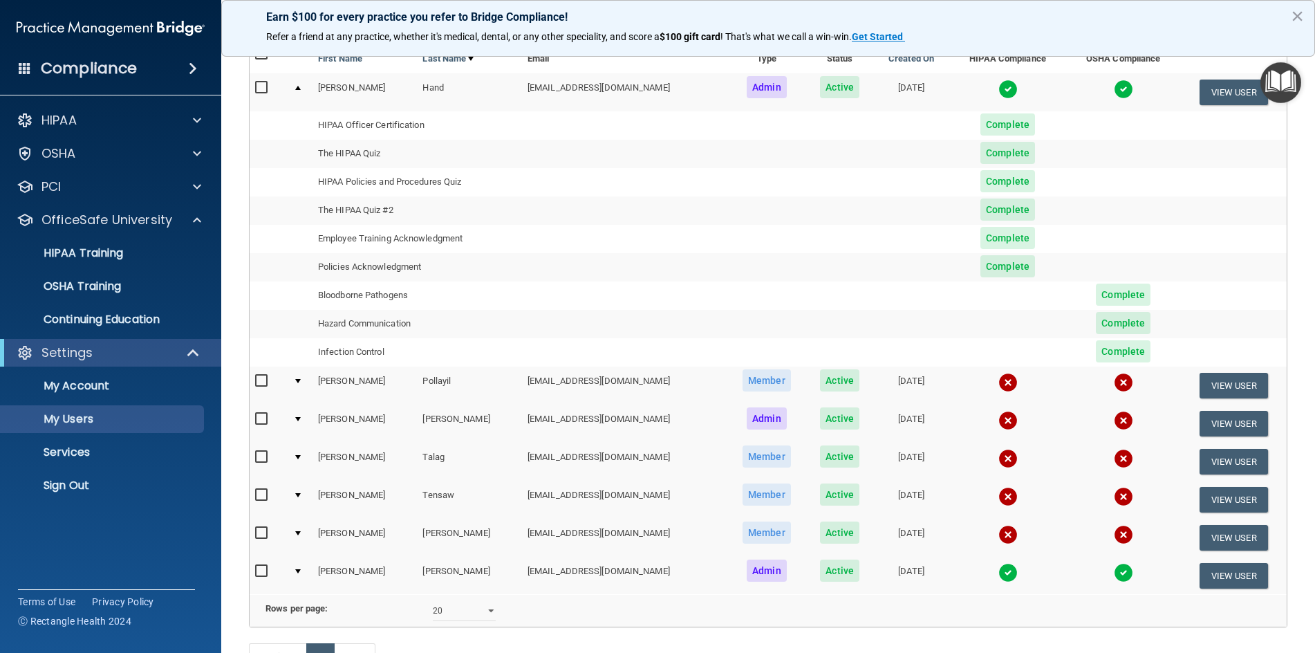
scroll to position [207, 0]
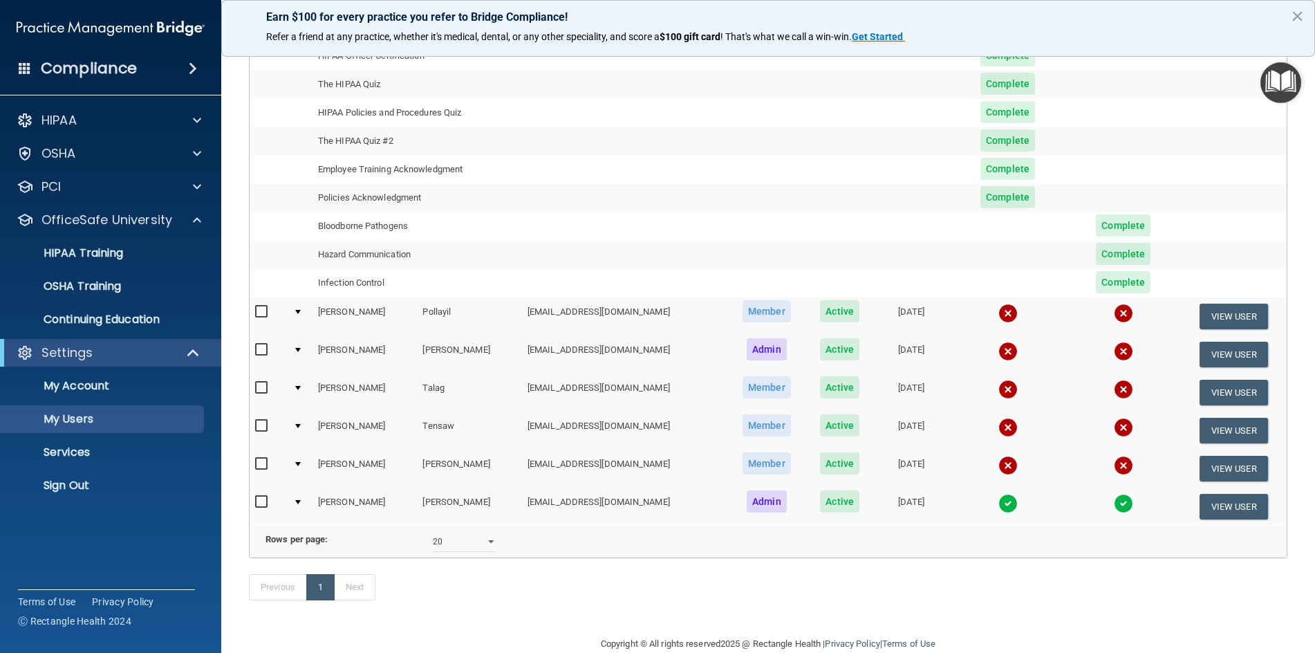
click at [294, 312] on td at bounding box center [300, 316] width 25 height 38
click at [299, 312] on div at bounding box center [298, 312] width 6 height 4
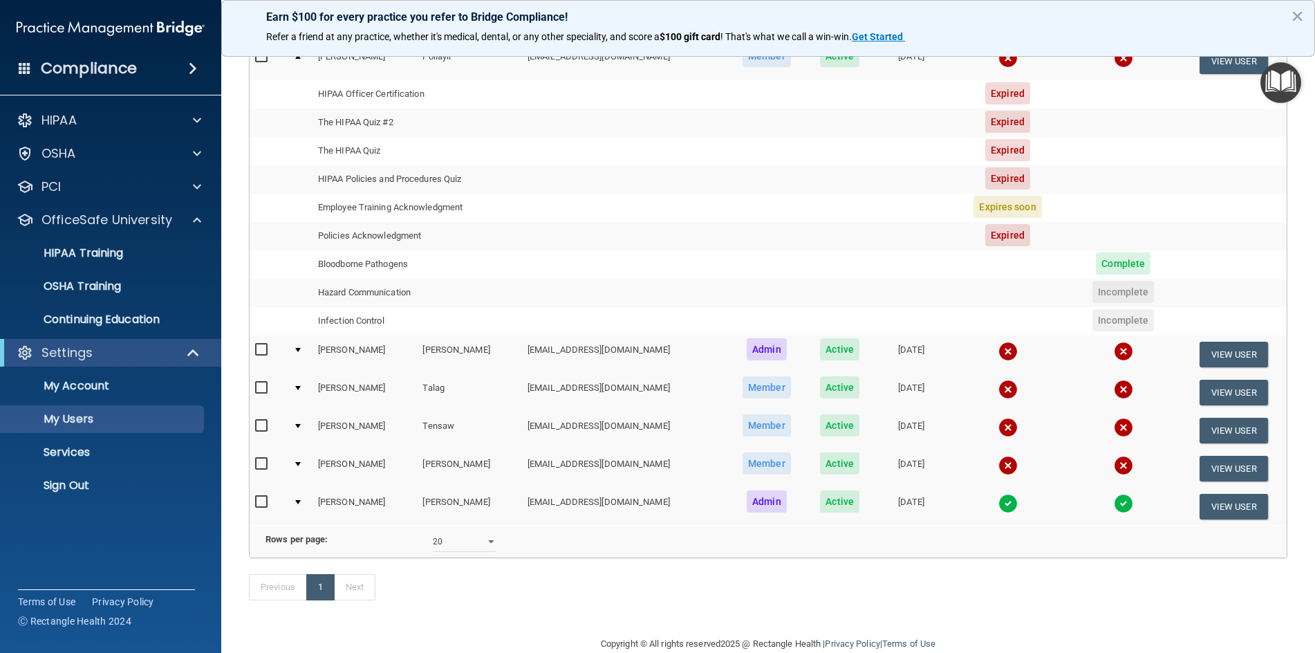
click at [299, 387] on div at bounding box center [298, 388] width 6 height 4
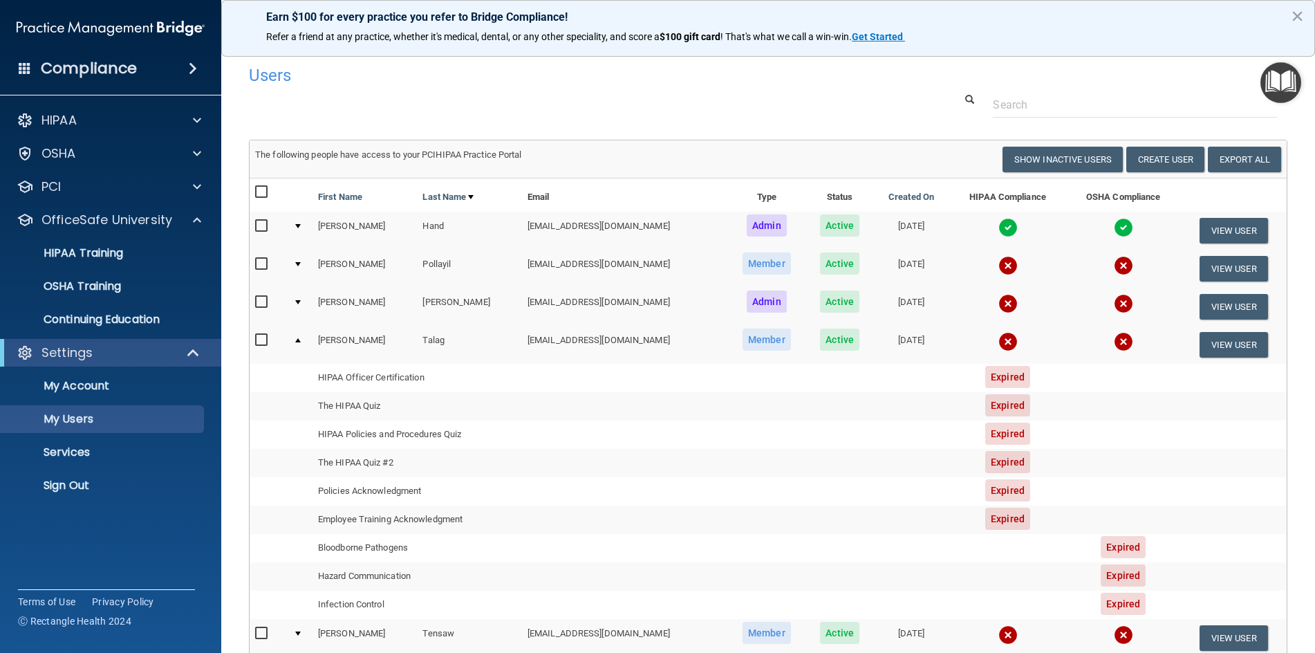
scroll to position [252, 0]
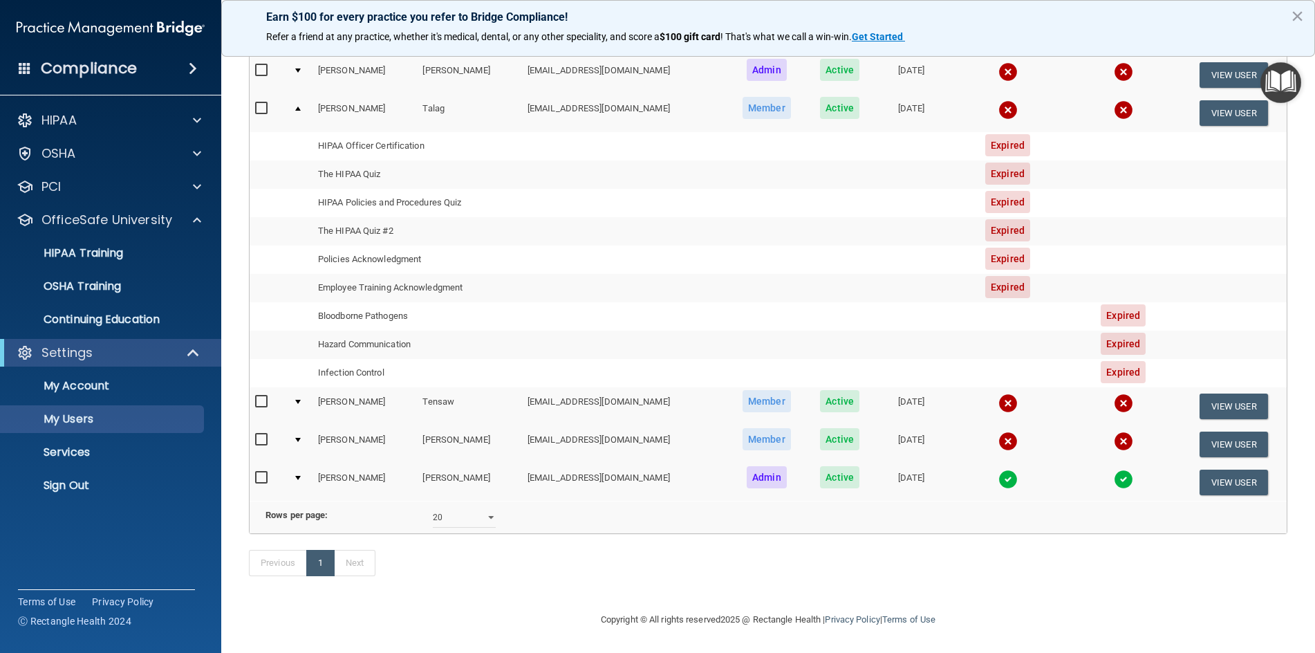
click at [297, 387] on td at bounding box center [300, 406] width 25 height 38
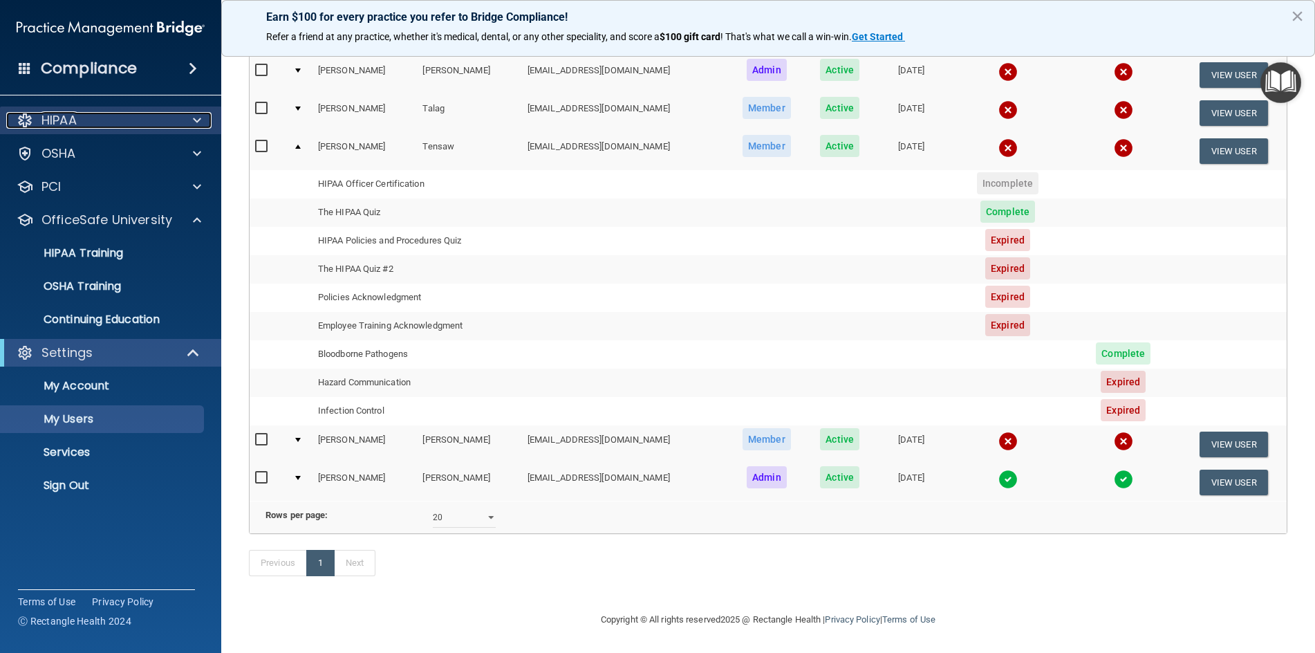
click at [112, 121] on div "HIPAA" at bounding box center [91, 120] width 171 height 17
